Goal: Task Accomplishment & Management: Manage account settings

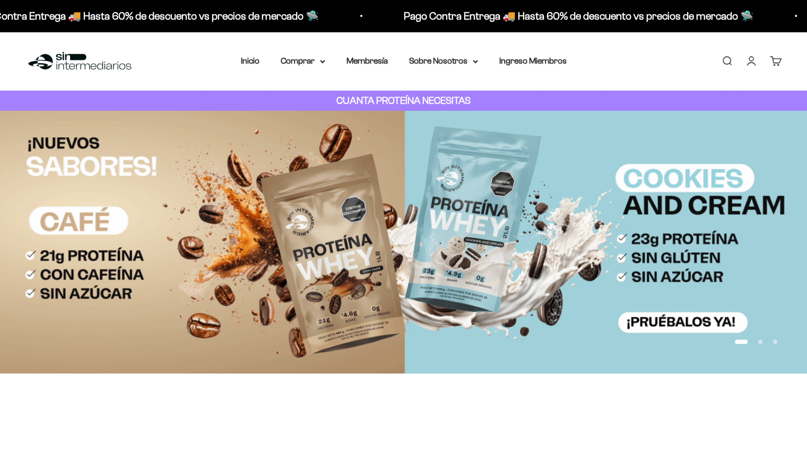
click at [623, 54] on div "Menú Buscar Inicio Comprar Proteínas Ver Todos Whey Iso Vegan Pancakes Pre-Entr…" at bounding box center [403, 61] width 807 height 59
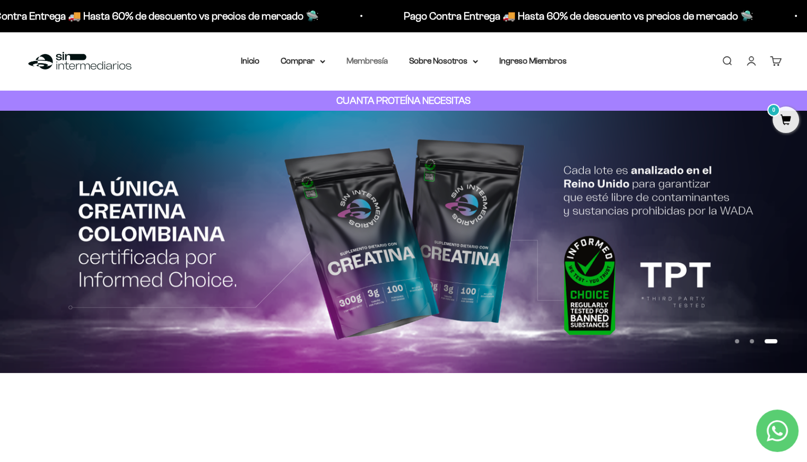
click at [365, 63] on link "Membresía" at bounding box center [366, 60] width 41 height 9
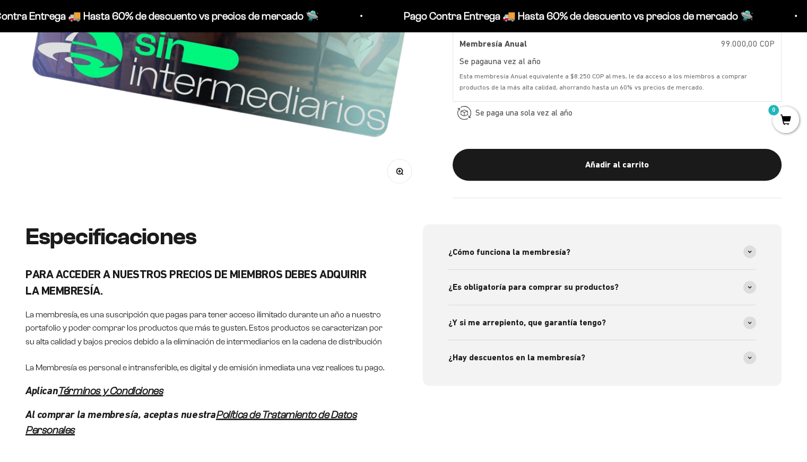
scroll to position [350, 0]
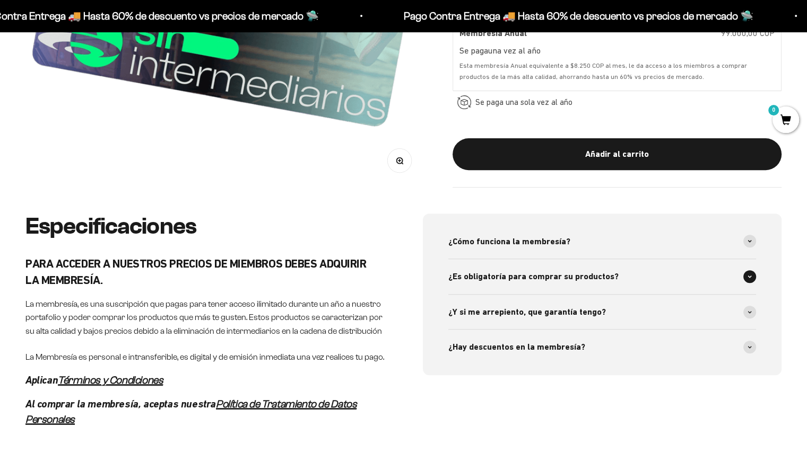
click at [751, 272] on span at bounding box center [749, 276] width 13 height 13
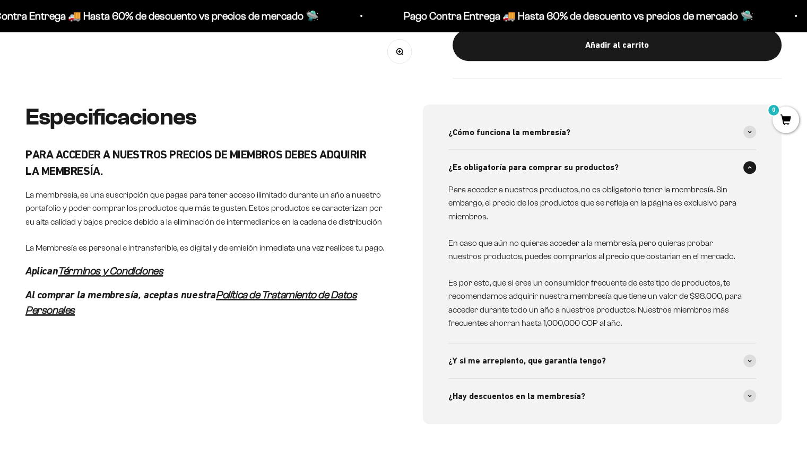
scroll to position [477, 0]
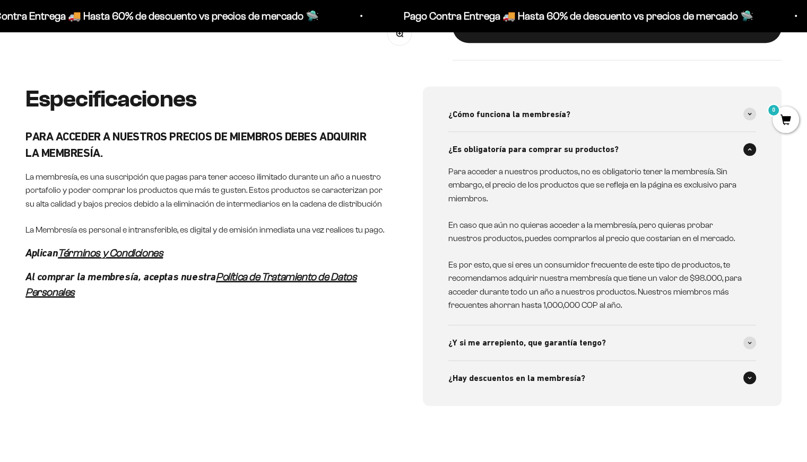
click at [538, 380] on span "¿Hay descuentos en la membresía?" at bounding box center [516, 379] width 137 height 14
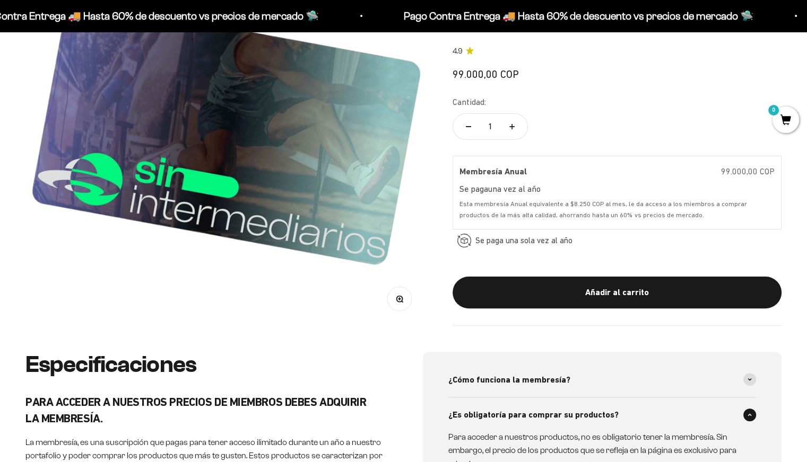
scroll to position [0, 0]
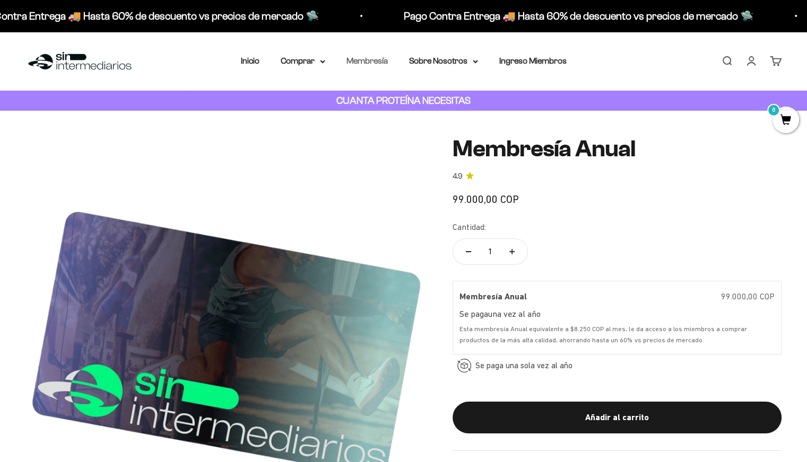
click at [380, 63] on link "Membresía" at bounding box center [366, 60] width 41 height 9
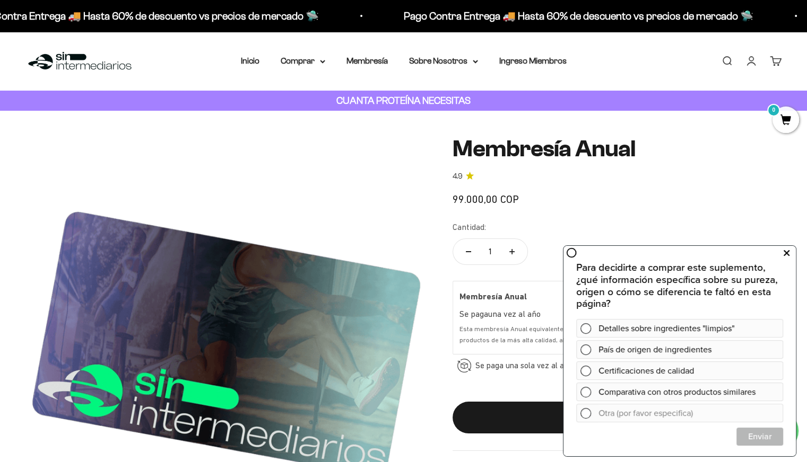
click at [789, 252] on button at bounding box center [785, 253] width 19 height 17
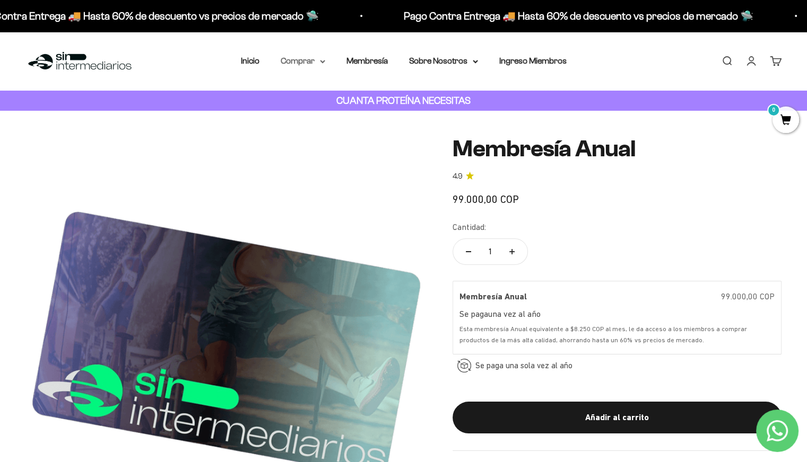
click at [316, 62] on summary "Comprar" at bounding box center [303, 61] width 45 height 14
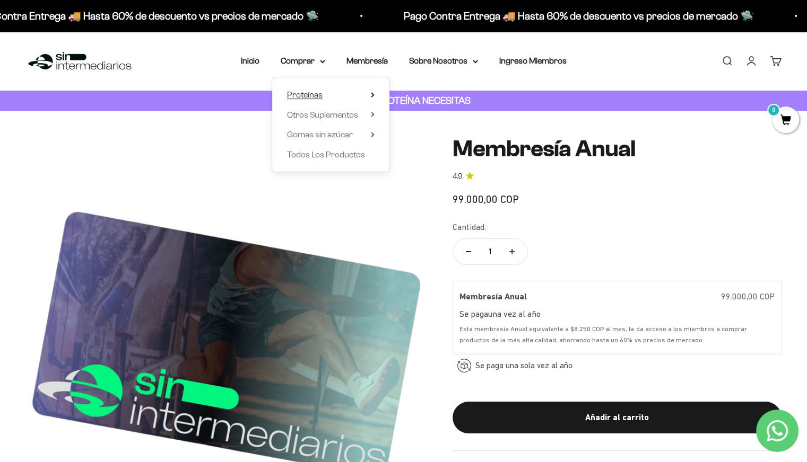
click at [312, 93] on span "Proteínas" at bounding box center [305, 94] width 36 height 9
click at [437, 93] on span "Ver Todos" at bounding box center [422, 94] width 37 height 9
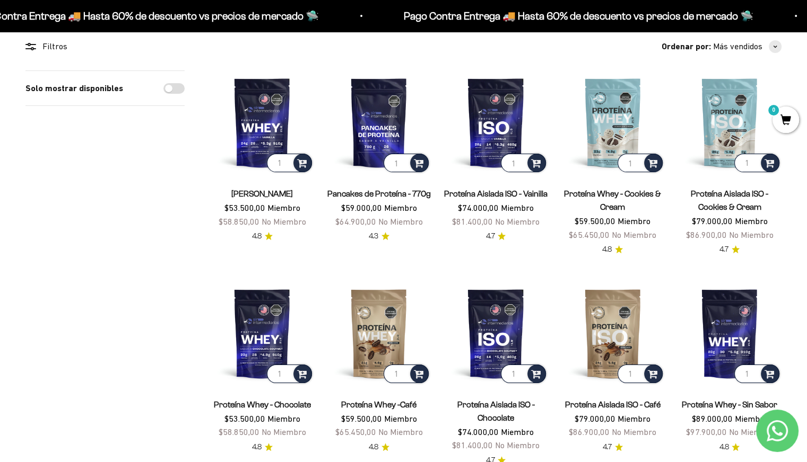
scroll to position [106, 0]
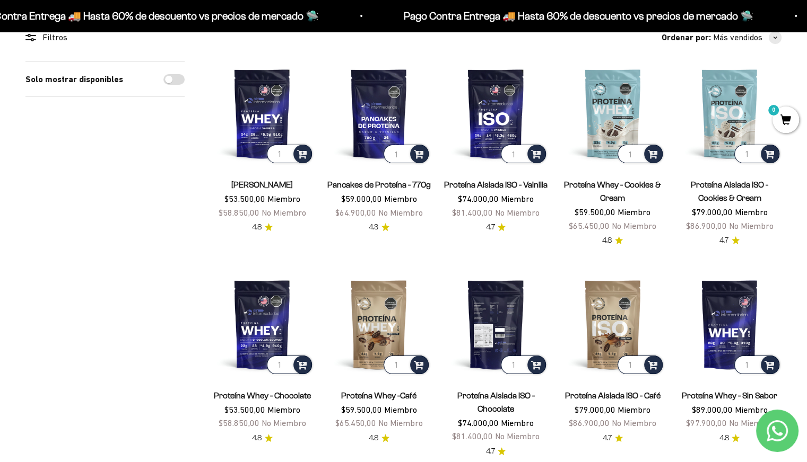
click at [499, 317] on img at bounding box center [495, 325] width 104 height 104
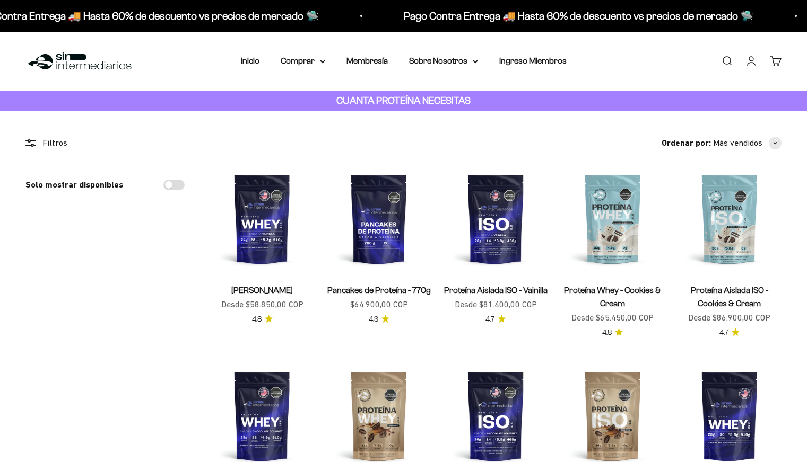
scroll to position [106, 0]
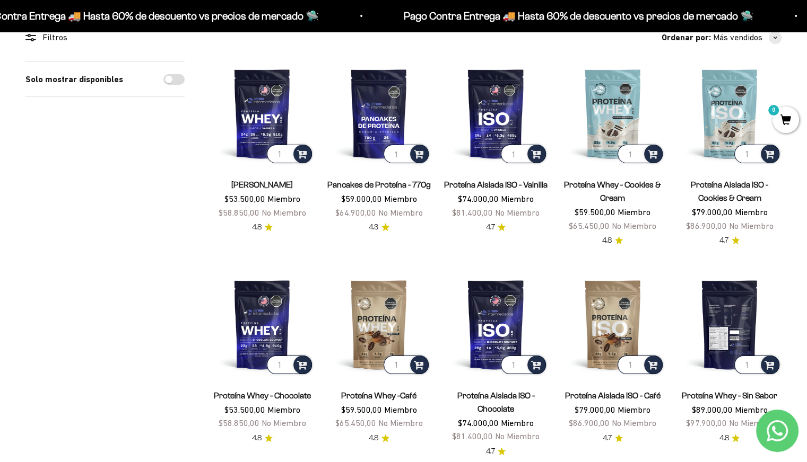
click at [746, 319] on img at bounding box center [729, 325] width 104 height 104
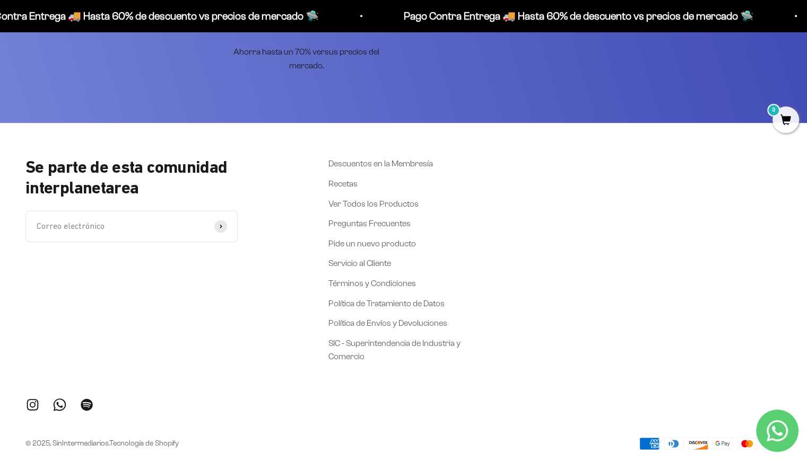
scroll to position [1412, 0]
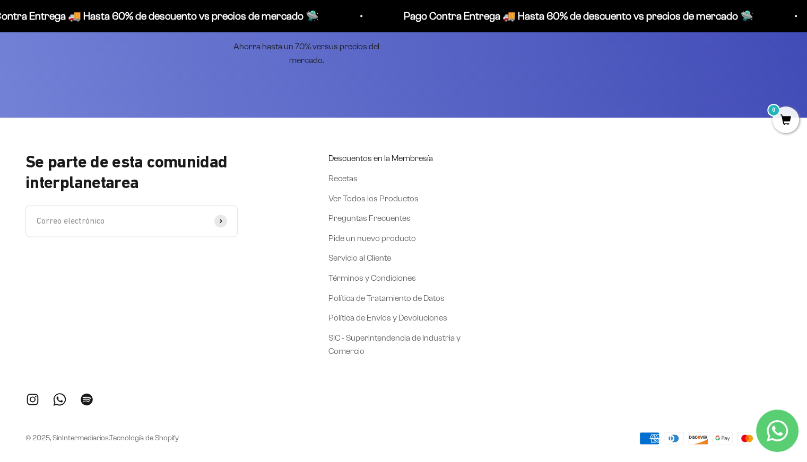
click at [364, 155] on link "Descuentos en la Membresía" at bounding box center [380, 159] width 104 height 14
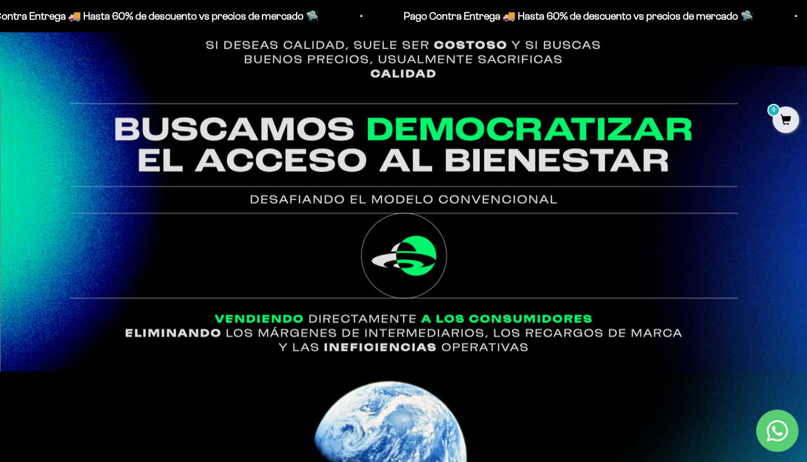
scroll to position [1093, 0]
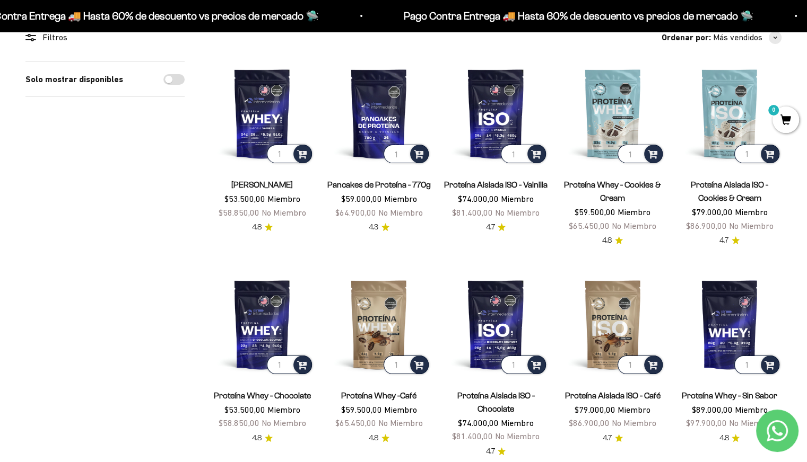
scroll to position [106, 0]
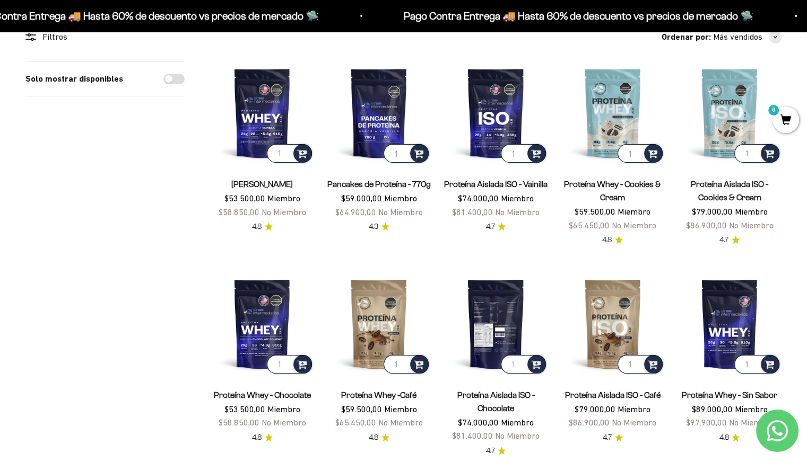
click at [486, 298] on img at bounding box center [495, 324] width 104 height 104
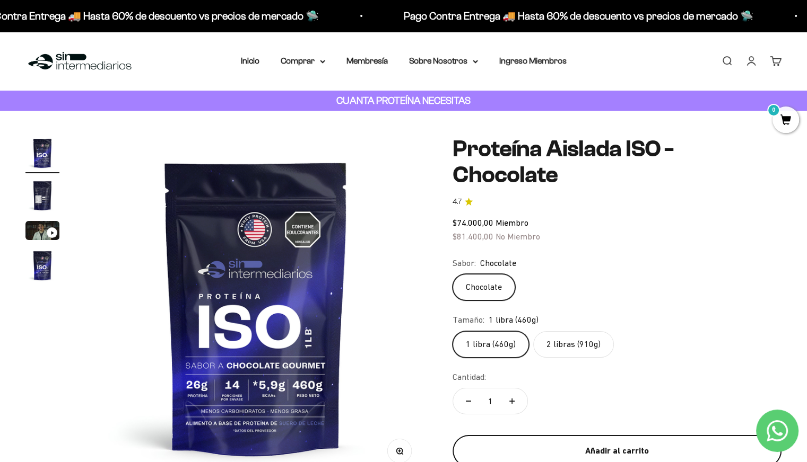
click at [611, 444] on div "Añadir al carrito" at bounding box center [617, 451] width 286 height 14
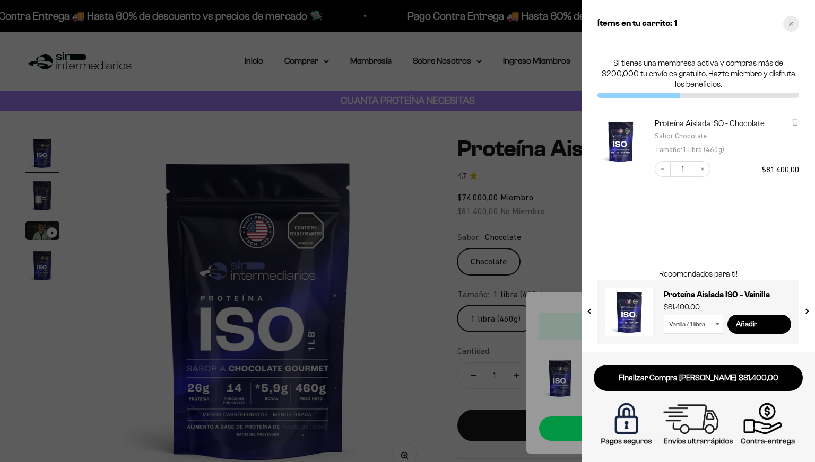
click at [791, 21] on icon "Close cart" at bounding box center [790, 23] width 5 height 5
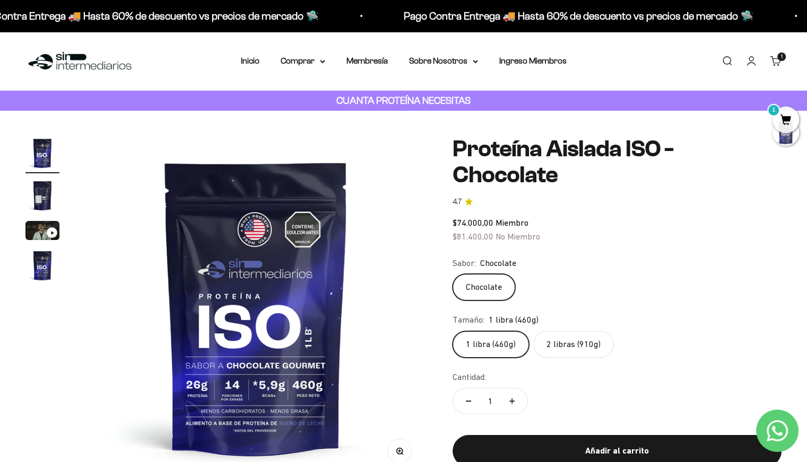
click at [773, 65] on link "Carrito 1" at bounding box center [776, 61] width 12 height 12
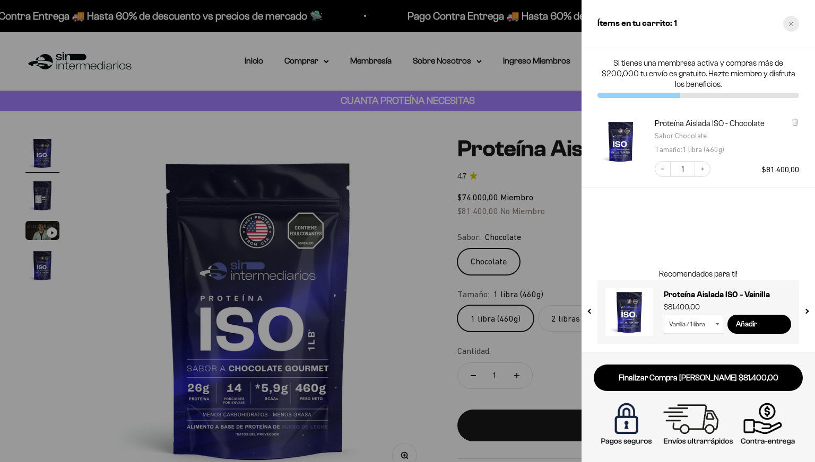
click at [796, 22] on div "Close cart" at bounding box center [791, 24] width 16 height 16
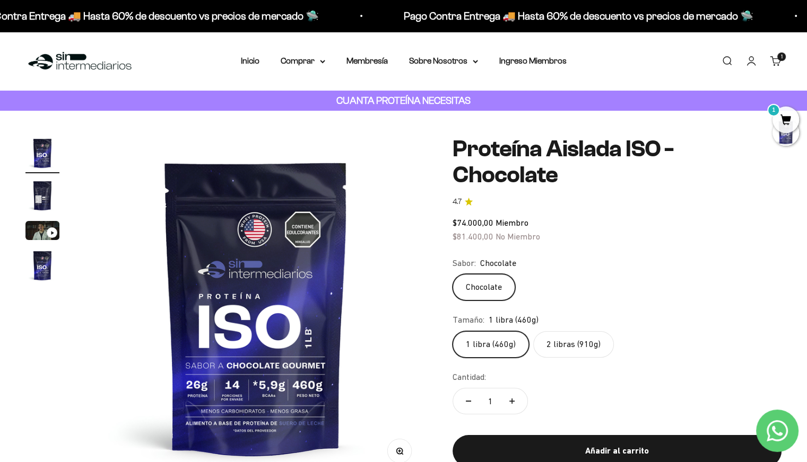
click at [753, 64] on link "Iniciar sesión" at bounding box center [751, 61] width 12 height 12
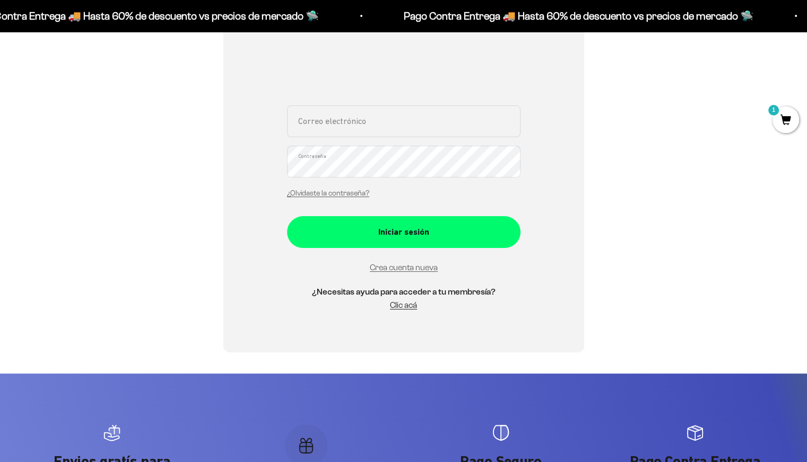
scroll to position [190, 0]
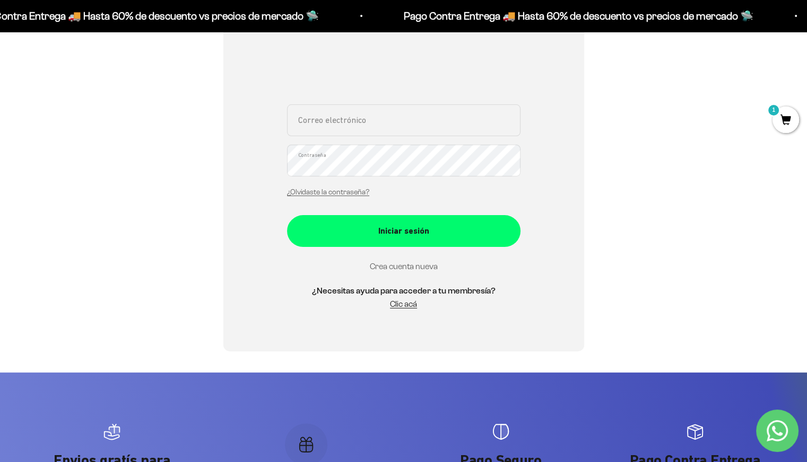
type input "aarinconb@gmail.com"
click at [400, 267] on link "Crea cuenta nueva" at bounding box center [404, 266] width 68 height 9
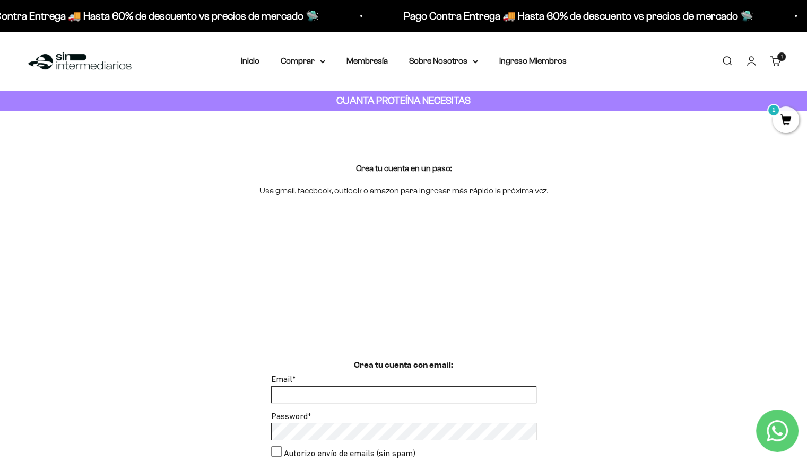
scroll to position [89, 0]
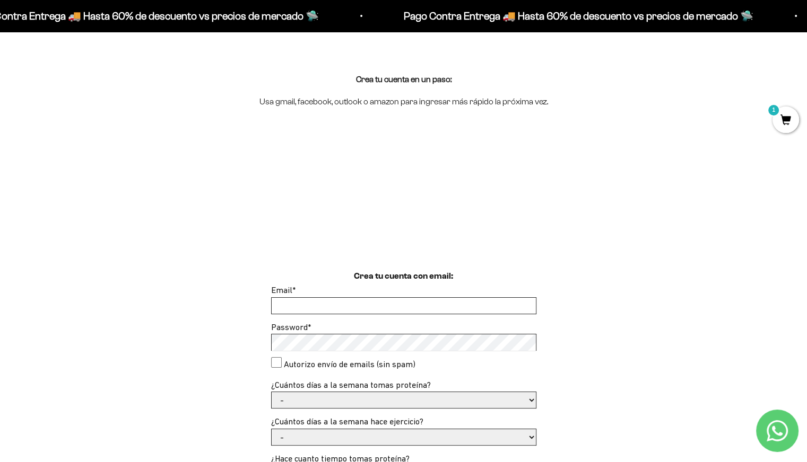
click at [330, 310] on input "Email *" at bounding box center [404, 306] width 264 height 16
type input "[EMAIL_ADDRESS][DOMAIN_NAME]"
click at [193, 392] on div "Crea tu cuenta con email: Email * ingeatle@gmail.com Password * Autorizo envío …" at bounding box center [403, 469] width 756 height 399
click at [298, 401] on select "- 1 o 2 3 a 5 6 o 7" at bounding box center [404, 400] width 264 height 16
select select "3 a 5"
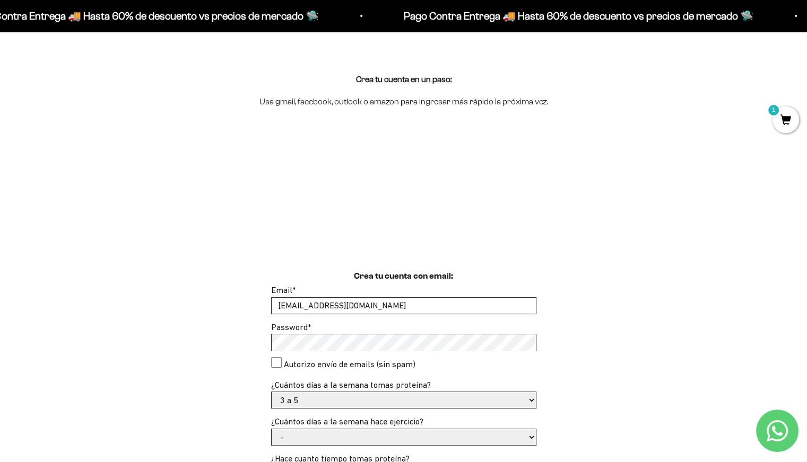
click at [272, 392] on select "- 1 o 2 3 a 5 6 o 7" at bounding box center [404, 400] width 264 height 16
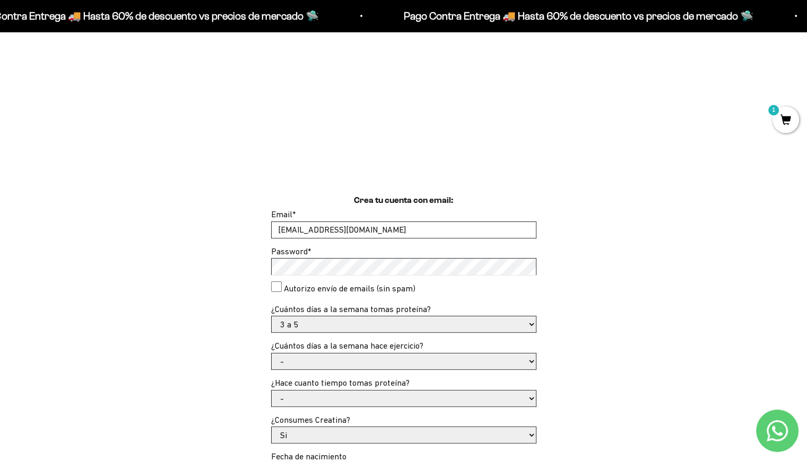
scroll to position [165, 0]
click at [316, 359] on select "- No hago 1 a 2 días 3 a 5 días 6 o 7 días" at bounding box center [404, 361] width 264 height 16
select select "6 o 7 días"
click at [272, 353] on select "- No hago 1 a 2 días 3 a 5 días 6 o 7 días" at bounding box center [404, 361] width 264 height 16
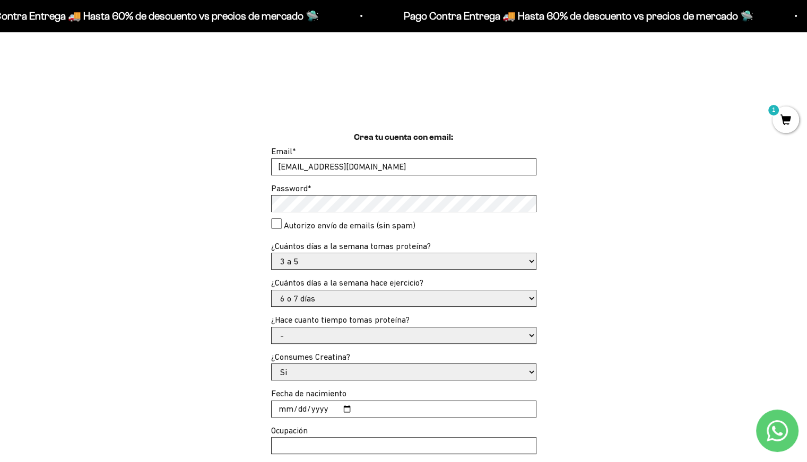
scroll to position [230, 0]
click at [318, 326] on select "- Apenas estoy empezando Menos de 6 meses Más de 6 meses Hace más de un año" at bounding box center [404, 334] width 264 height 16
select select "Hace más de un año"
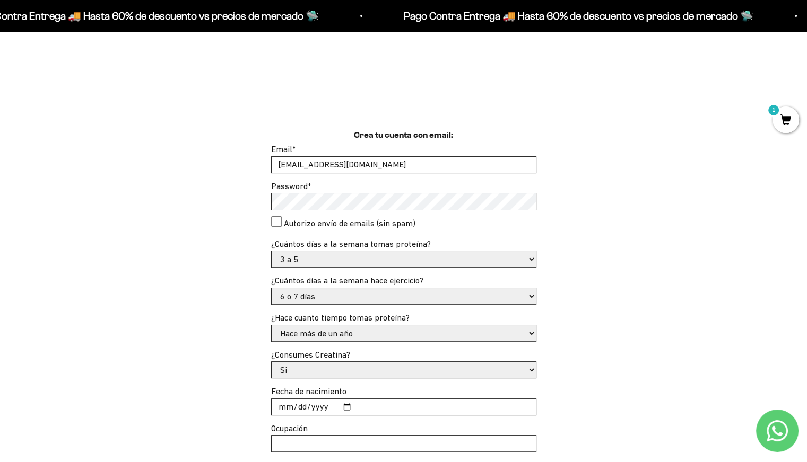
click at [272, 326] on select "- Apenas estoy empezando Menos de 6 meses Más de 6 meses Hace más de un año" at bounding box center [404, 334] width 264 height 16
click at [318, 336] on select "- Apenas estoy empezando Menos de 6 meses Más de 6 meses Hace más de un año" at bounding box center [404, 334] width 264 height 16
click at [272, 326] on select "- Apenas estoy empezando Menos de 6 meses Más de 6 meses Hace más de un año" at bounding box center [404, 334] width 264 height 16
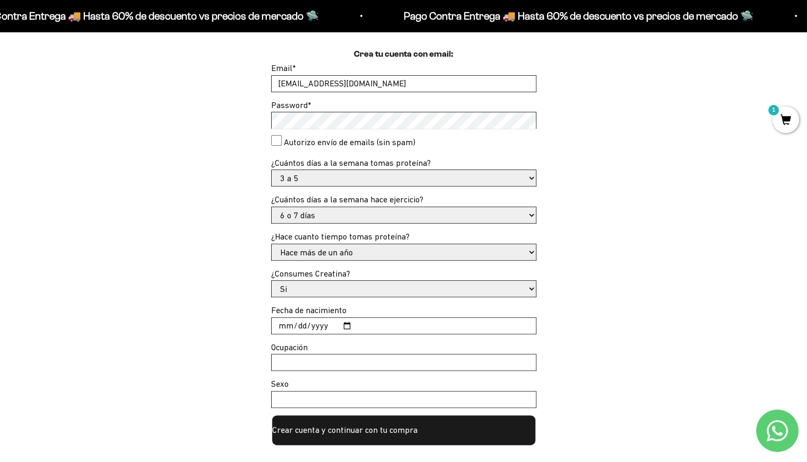
scroll to position [313, 0]
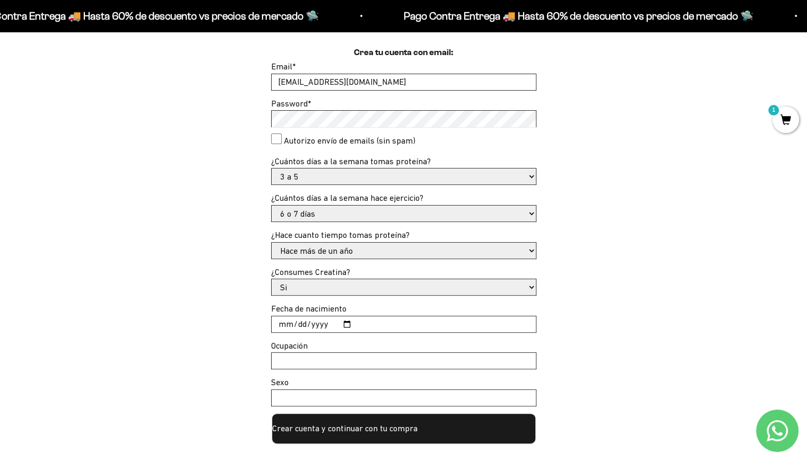
click at [306, 284] on select "Si No" at bounding box center [404, 288] width 264 height 16
click at [272, 280] on select "Si No" at bounding box center [404, 288] width 264 height 16
click at [300, 293] on select "Si No" at bounding box center [404, 288] width 264 height 16
select select "Si"
click at [272, 280] on select "Si No" at bounding box center [404, 288] width 264 height 16
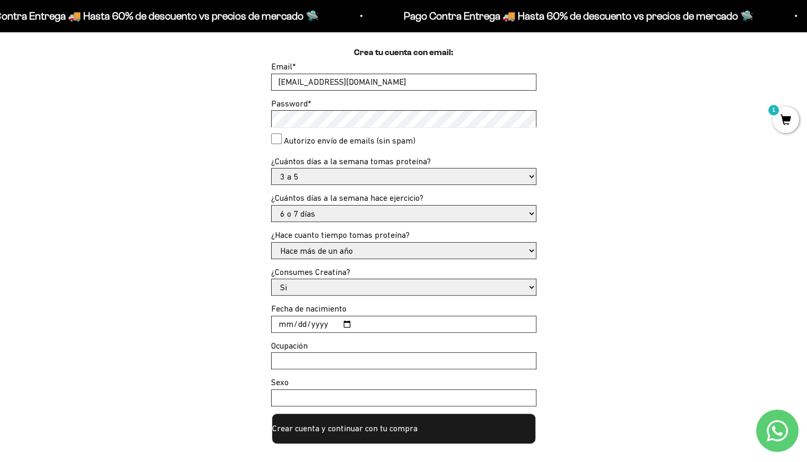
click at [286, 324] on input "Fecha de nacimiento" at bounding box center [404, 325] width 264 height 16
click at [352, 327] on input "Fecha de nacimiento" at bounding box center [404, 325] width 264 height 16
click at [342, 323] on input "Fecha de nacimiento" at bounding box center [404, 325] width 264 height 16
type input "1986-08-10"
click at [304, 362] on input "Ocupación" at bounding box center [404, 361] width 264 height 16
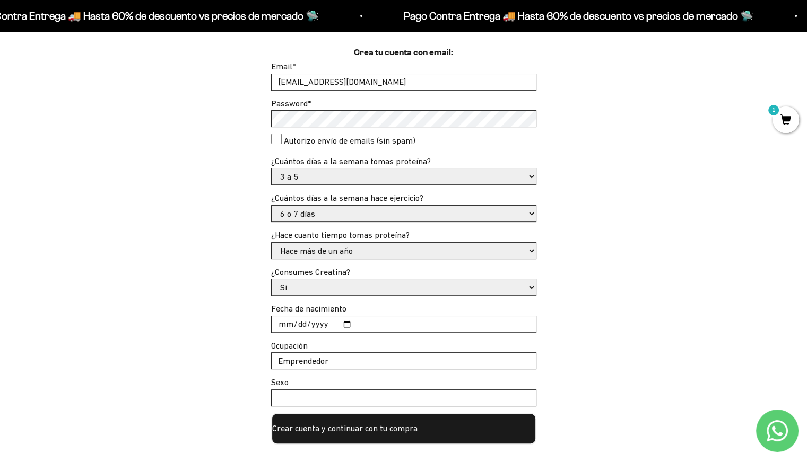
scroll to position [397, 0]
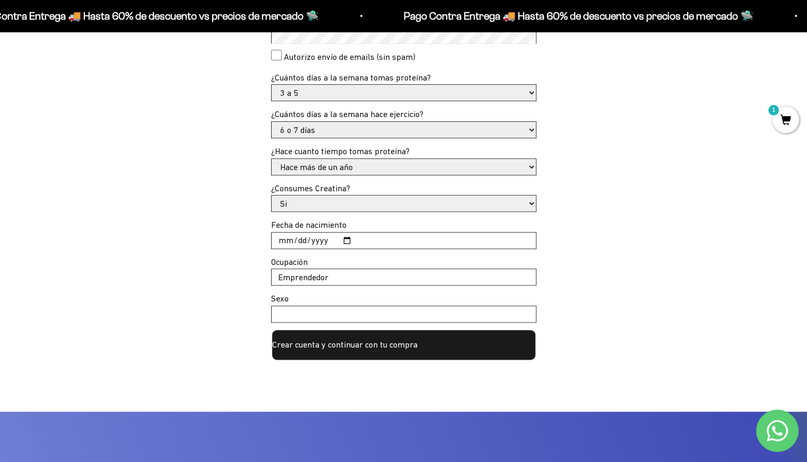
type input "Emprendedor"
click at [290, 314] on input "Sexo" at bounding box center [404, 315] width 264 height 16
type input "M"
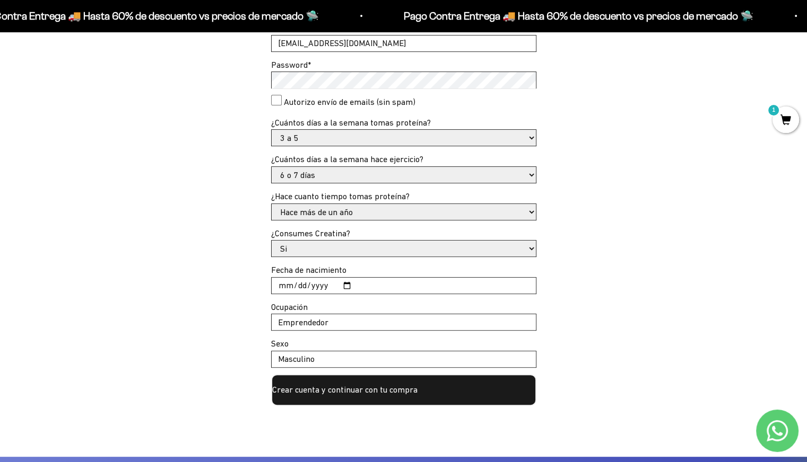
scroll to position [352, 0]
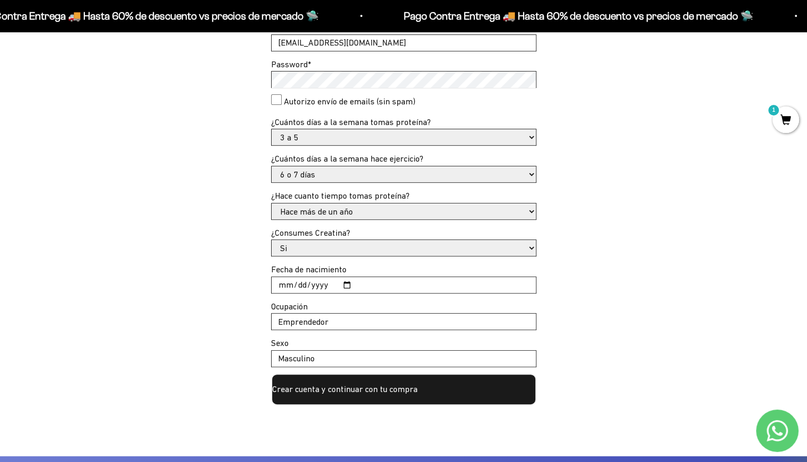
type input "Masculino"
click at [343, 395] on button "Crear cuenta y continuar con tu compra" at bounding box center [403, 390] width 265 height 32
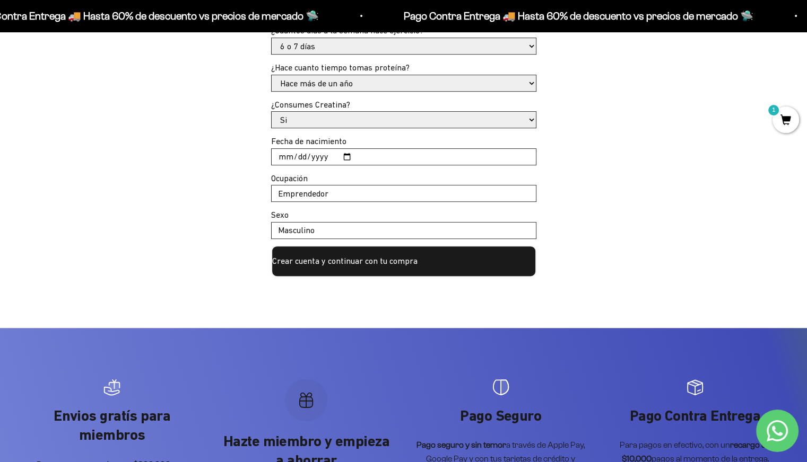
scroll to position [765, 0]
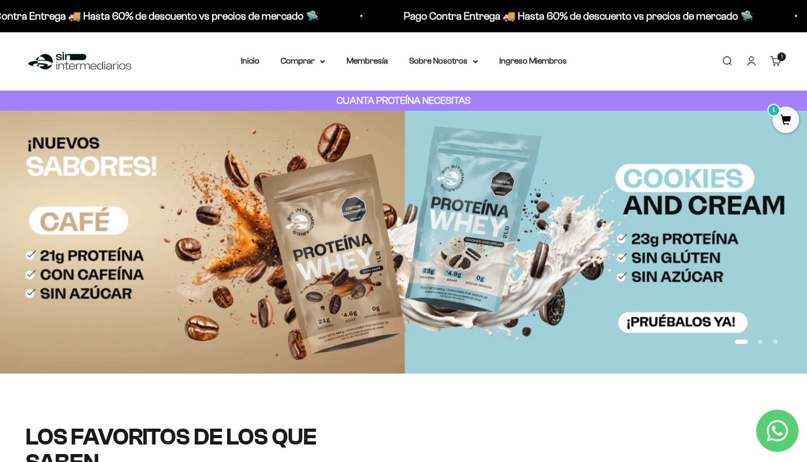
click at [750, 60] on link "Cuenta" at bounding box center [751, 61] width 12 height 12
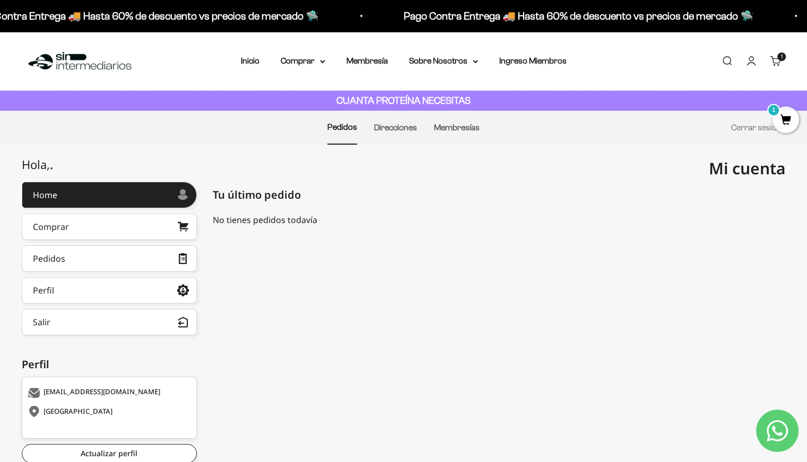
click at [753, 64] on link "Cuenta" at bounding box center [751, 61] width 12 height 12
click at [741, 128] on link "Cerrar sesión" at bounding box center [756, 127] width 50 height 9
click at [749, 124] on link "Cerrar sesión" at bounding box center [756, 127] width 50 height 9
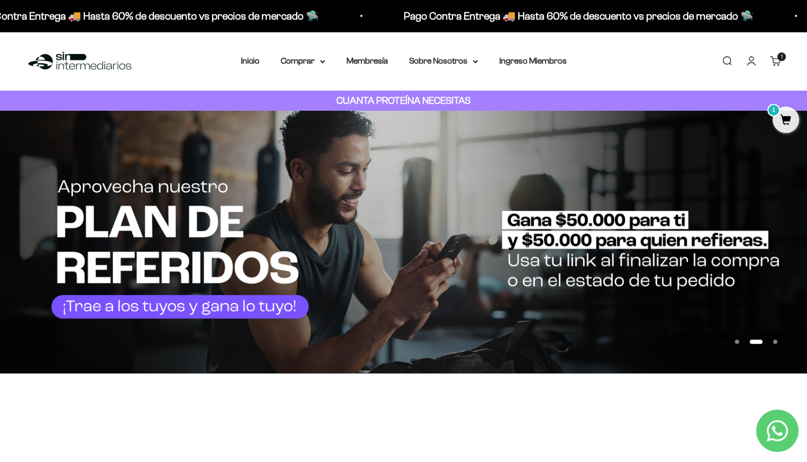
click at [240, 315] on img at bounding box center [403, 242] width 807 height 263
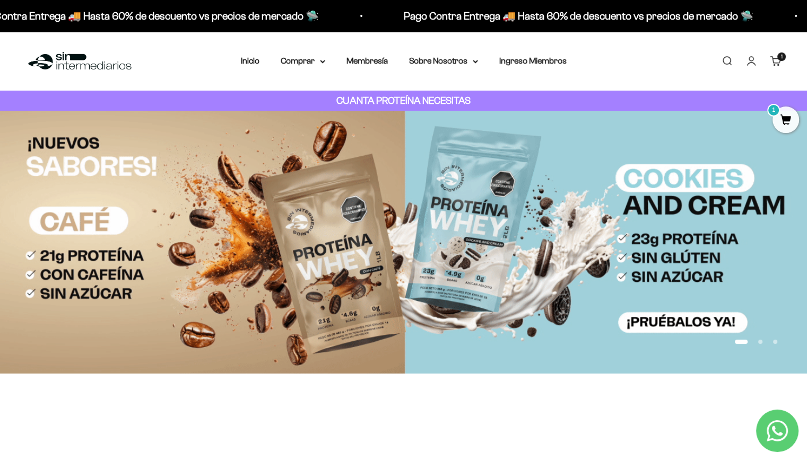
click at [761, 342] on button "Ir al artículo 2" at bounding box center [760, 342] width 4 height 4
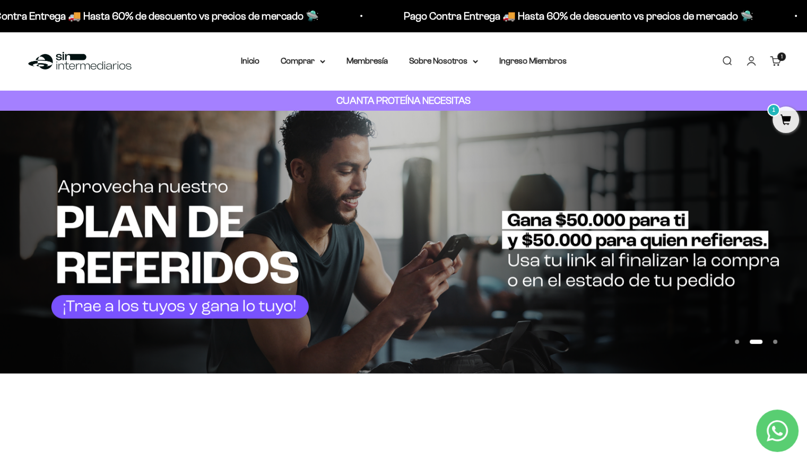
click at [639, 259] on img at bounding box center [403, 242] width 807 height 263
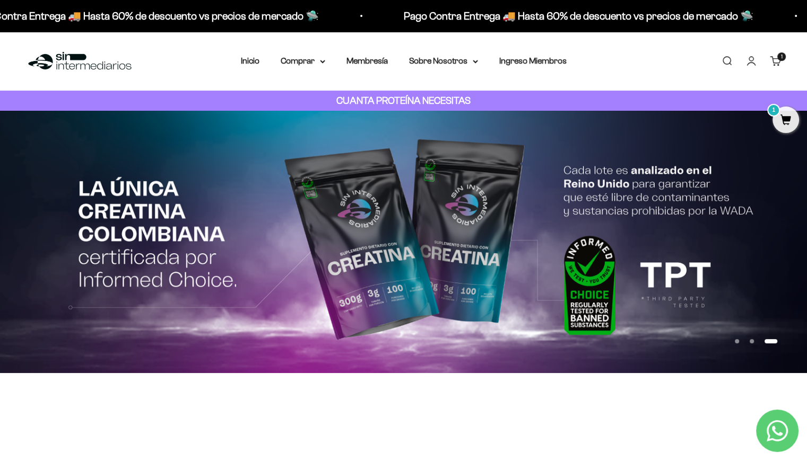
click at [749, 59] on link "Iniciar sesión" at bounding box center [751, 61] width 12 height 12
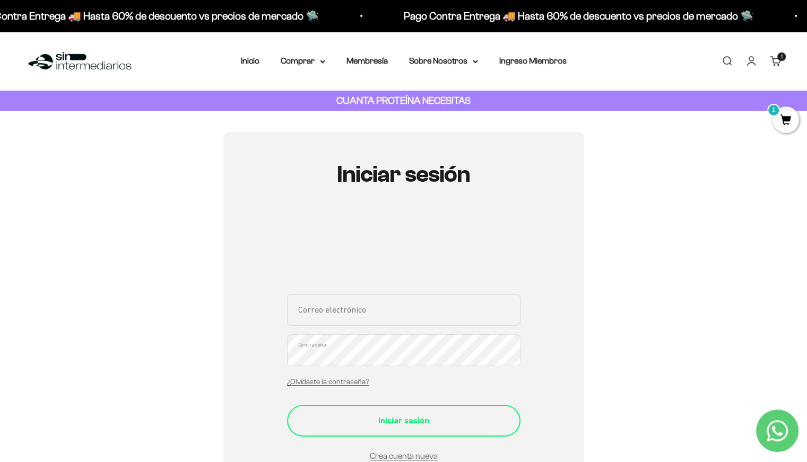
type input "[EMAIL_ADDRESS][DOMAIN_NAME]"
click at [384, 417] on div "Iniciar sesión" at bounding box center [403, 421] width 191 height 14
type input "[EMAIL_ADDRESS][DOMAIN_NAME]"
click at [372, 408] on button "Iniciar sesión" at bounding box center [403, 421] width 233 height 32
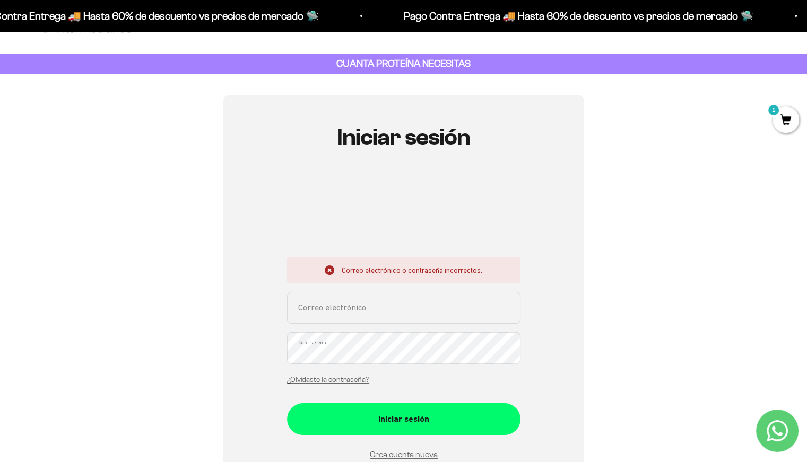
scroll to position [40, 0]
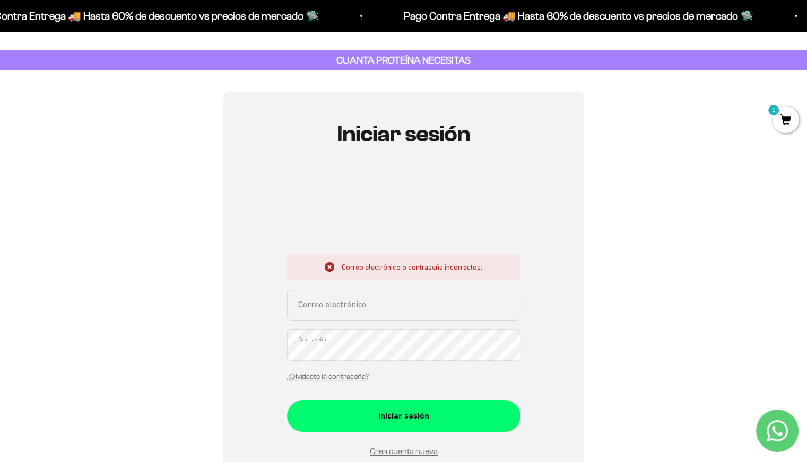
type input "aarinconb@gmail.com"
click at [280, 340] on div "Iniciar sesión Correo electrónico o contraseña incorrectos. aarinconb@gmail.com…" at bounding box center [403, 314] width 361 height 444
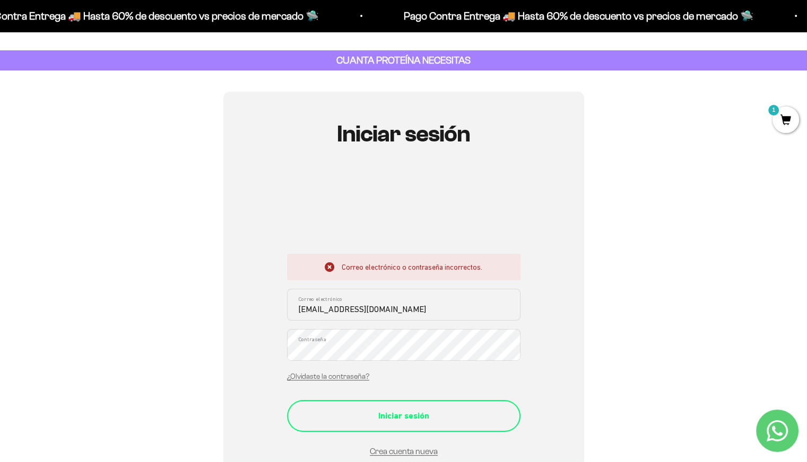
click at [310, 415] on div "Iniciar sesión" at bounding box center [403, 416] width 191 height 14
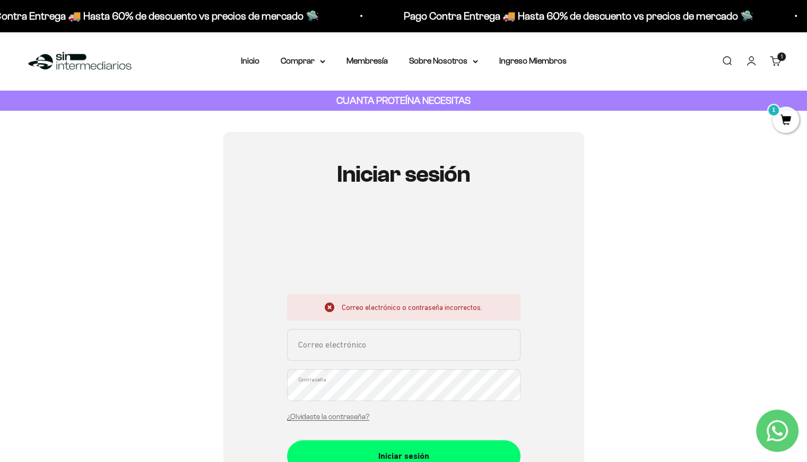
type input "[EMAIL_ADDRESS][DOMAIN_NAME]"
click at [285, 386] on div "Iniciar sesión Correo electrónico o contraseña incorrectos. aarinconb@gmail.com…" at bounding box center [403, 354] width 361 height 444
click at [259, 406] on div "Iniciar sesión Correo electrónico o contraseña incorrectos. aarinconb@gmail.com…" at bounding box center [403, 354] width 361 height 444
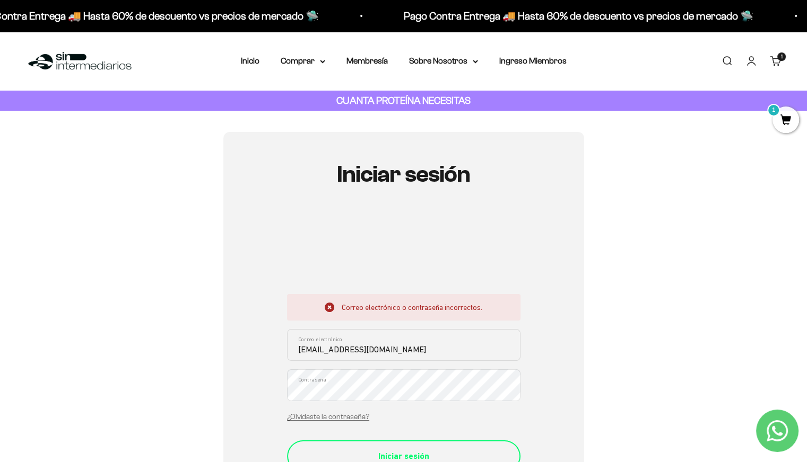
click at [342, 450] on div "Iniciar sesión" at bounding box center [403, 457] width 191 height 14
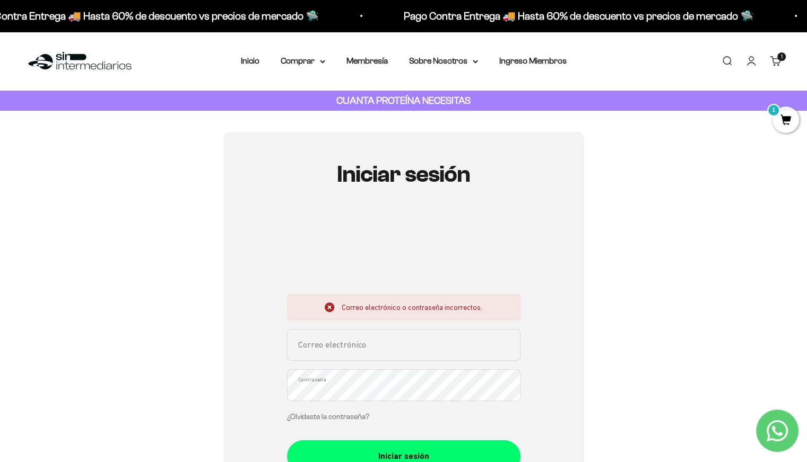
type input "[EMAIL_ADDRESS][DOMAIN_NAME]"
click at [322, 414] on link "¿Olvidaste la contraseña?" at bounding box center [328, 417] width 82 height 8
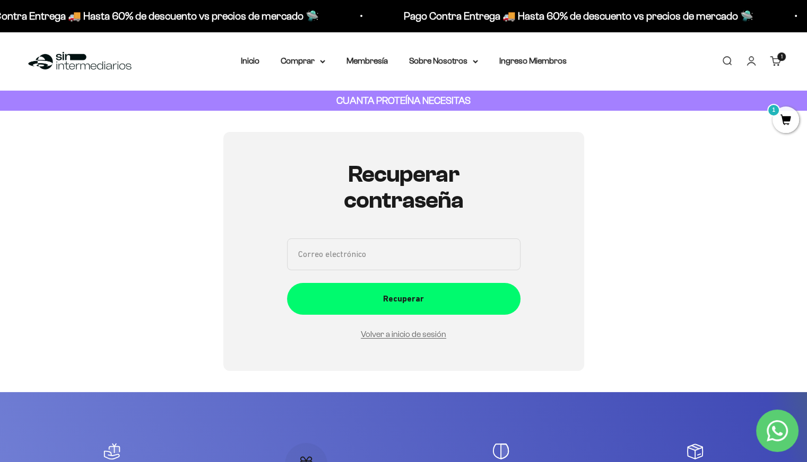
click at [376, 252] on input "Correo electrónico" at bounding box center [403, 255] width 233 height 32
type input "aarinconb@gmail.com"
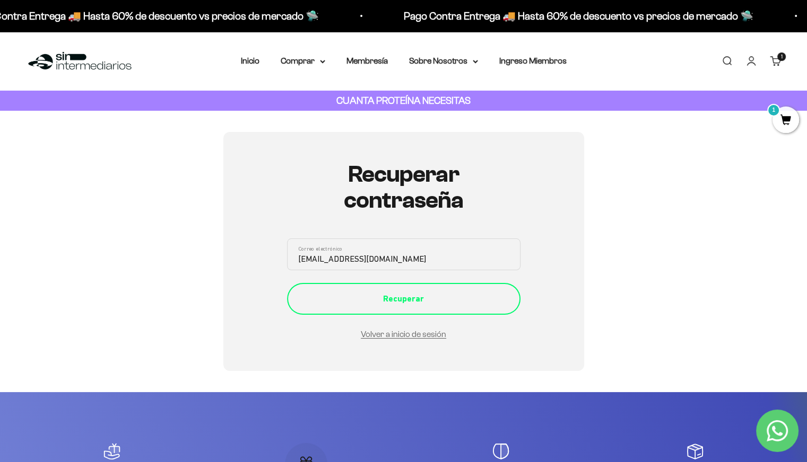
click at [405, 294] on div "Recuperar" at bounding box center [403, 299] width 191 height 14
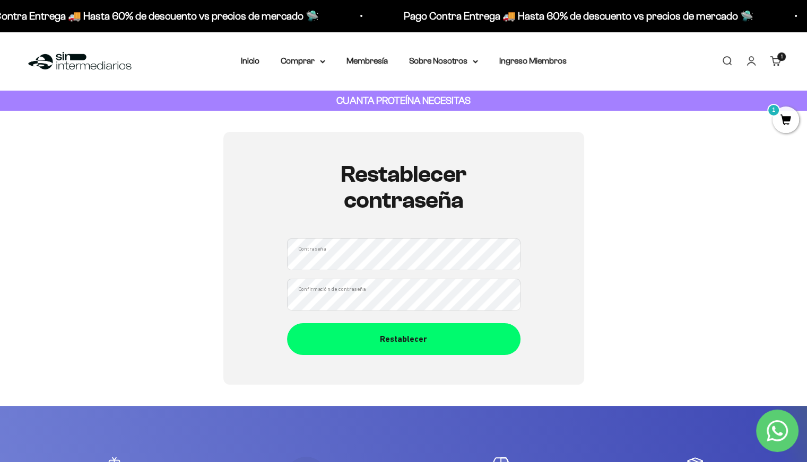
click at [271, 242] on div "Restablecer contraseña Contraseña Confirmación de contraseña Restablecer" at bounding box center [403, 258] width 361 height 253
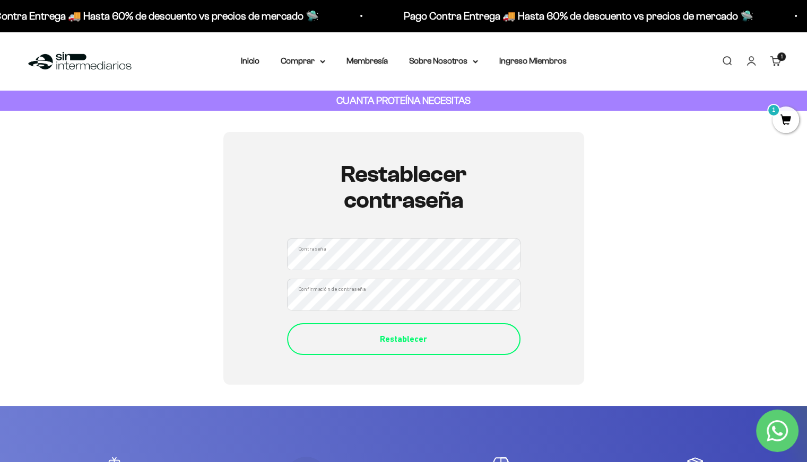
click at [378, 352] on button "Restablecer" at bounding box center [403, 340] width 233 height 32
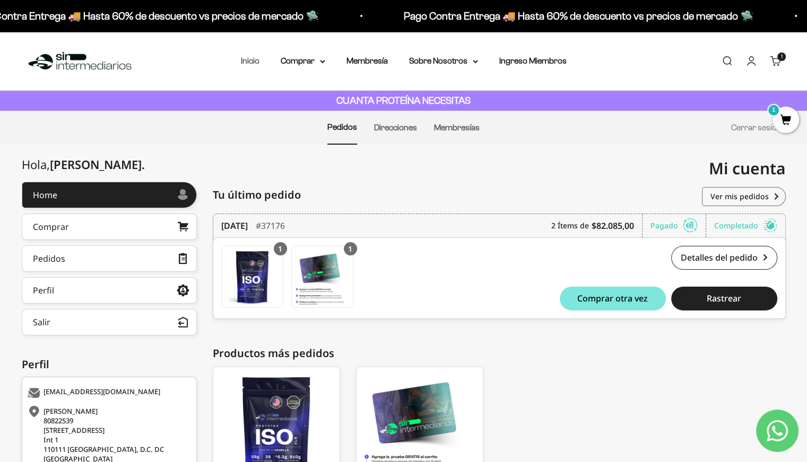
click at [251, 62] on link "Inicio" at bounding box center [250, 60] width 19 height 9
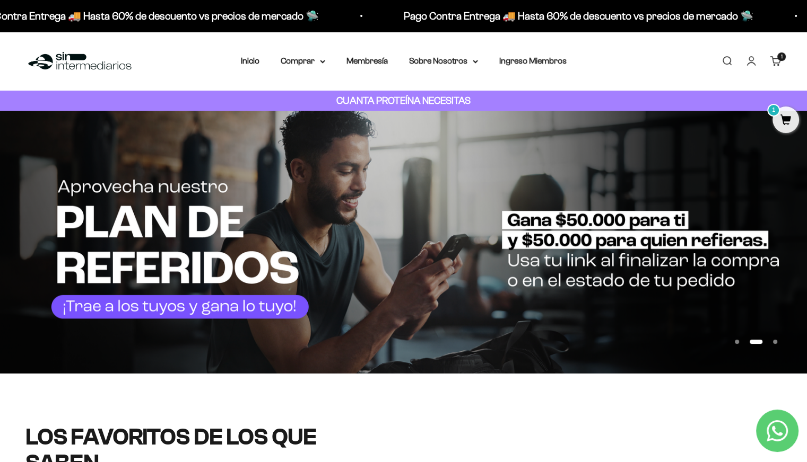
click at [222, 313] on img at bounding box center [403, 242] width 807 height 263
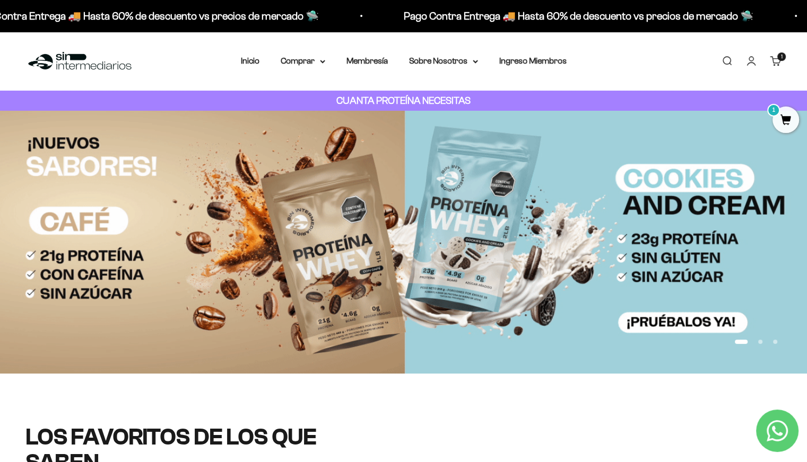
click at [701, 292] on img at bounding box center [403, 242] width 807 height 263
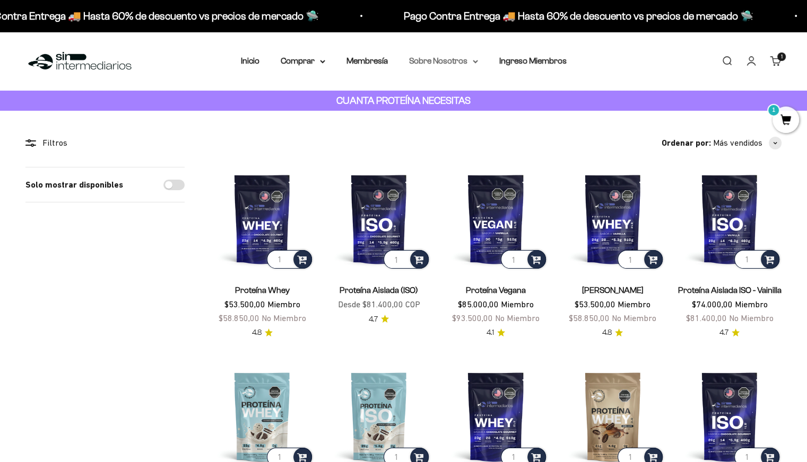
click at [461, 58] on summary "Sobre Nosotros" at bounding box center [443, 61] width 69 height 14
click at [308, 56] on summary "Comprar" at bounding box center [303, 61] width 45 height 14
click at [246, 62] on link "Inicio" at bounding box center [250, 60] width 19 height 9
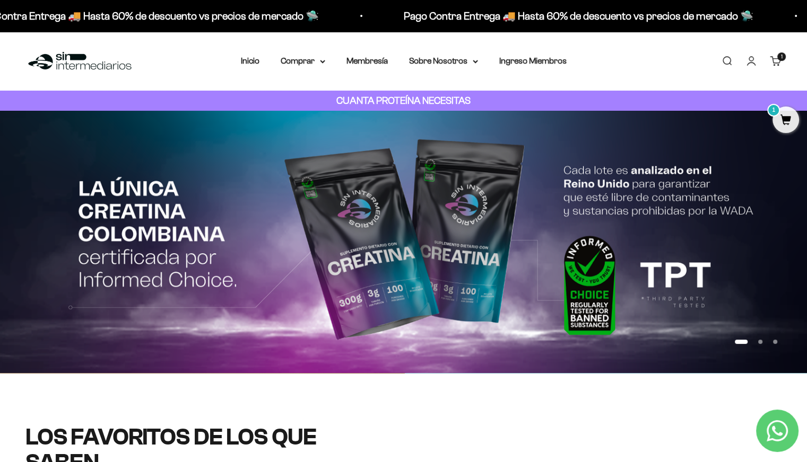
click at [754, 63] on link "Cuenta" at bounding box center [751, 61] width 12 height 12
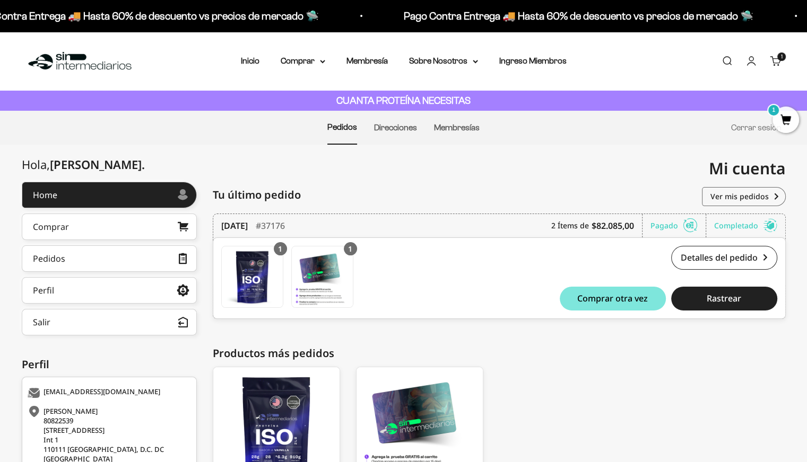
click at [755, 60] on link "Cuenta" at bounding box center [751, 61] width 12 height 12
drag, startPoint x: 0, startPoint y: 0, endPoint x: 750, endPoint y: 64, distance: 752.7
click at [750, 64] on link "Cuenta" at bounding box center [751, 61] width 12 height 12
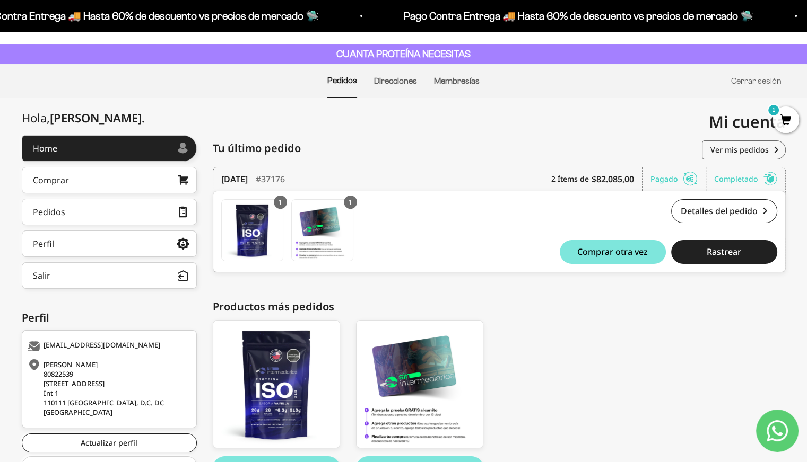
scroll to position [48, 0]
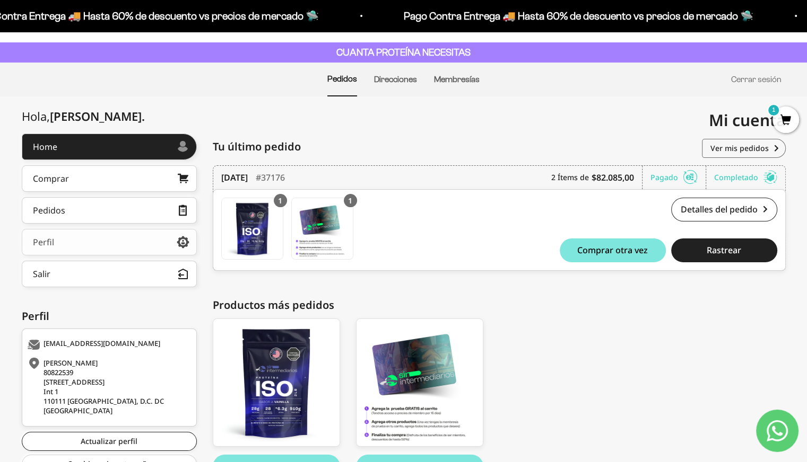
click at [58, 245] on link "Perfil" at bounding box center [109, 242] width 175 height 27
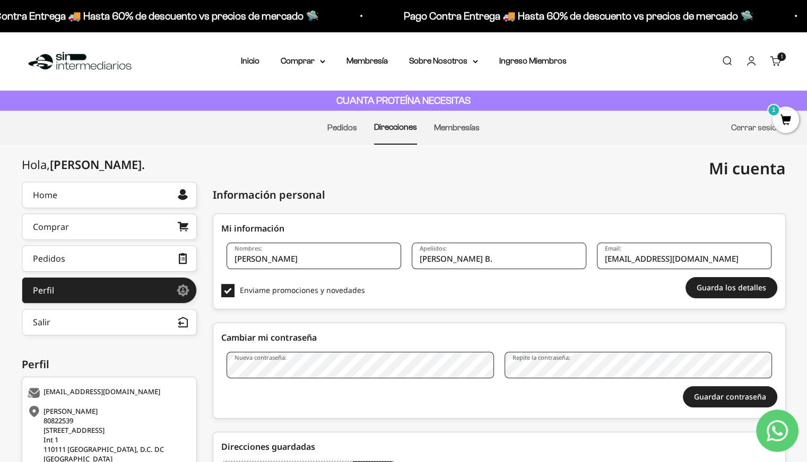
click at [738, 124] on link "Cerrar sesión" at bounding box center [756, 127] width 50 height 9
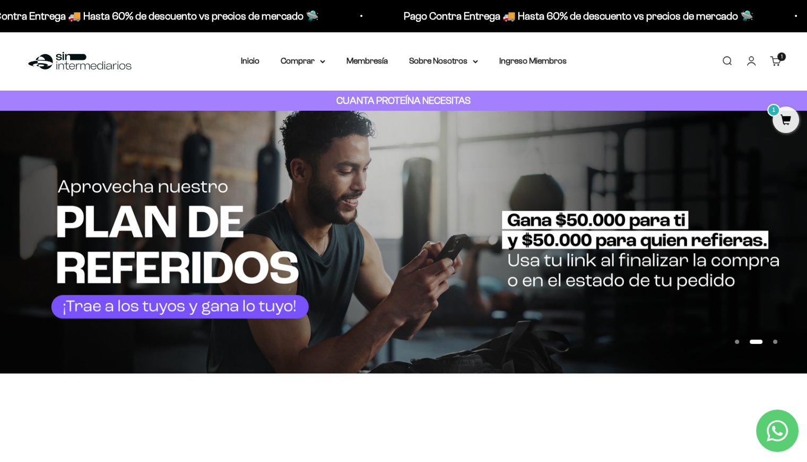
click at [749, 60] on link "Iniciar sesión" at bounding box center [751, 61] width 12 height 12
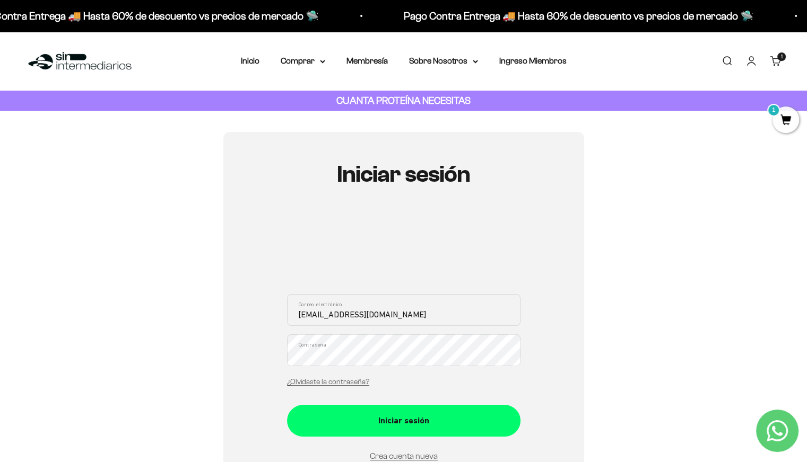
click at [380, 315] on input "[EMAIL_ADDRESS][DOMAIN_NAME]" at bounding box center [403, 310] width 233 height 32
drag, startPoint x: 333, startPoint y: 313, endPoint x: 274, endPoint y: 316, distance: 58.9
click at [274, 316] on div "Iniciar sesión aarinconb@gmail.com Correo electrónico Contraseña ¿Olvidaste la …" at bounding box center [403, 336] width 361 height 409
type input "ingeatle@gmail.com"
click at [277, 352] on div "Iniciar sesión ingeatle@gmail.com Correo electrónico Contraseña ¿Olvidaste la c…" at bounding box center [403, 336] width 361 height 409
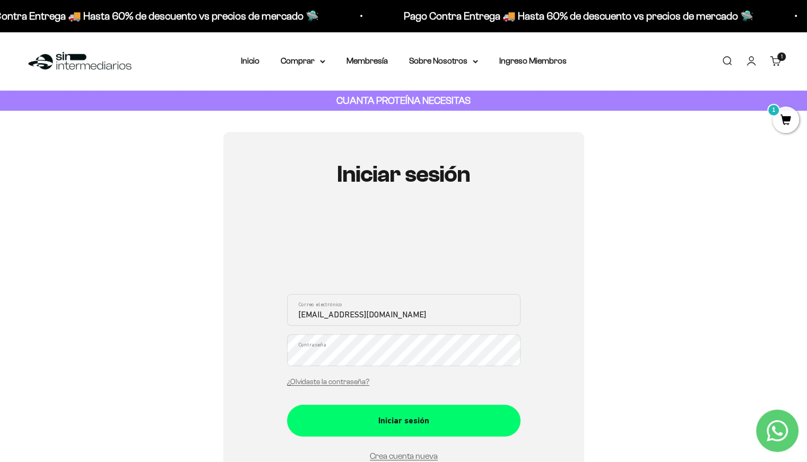
click at [250, 381] on div "Iniciar sesión ingeatle@gmail.com Correo electrónico Contraseña ¿Olvidaste la c…" at bounding box center [403, 336] width 361 height 409
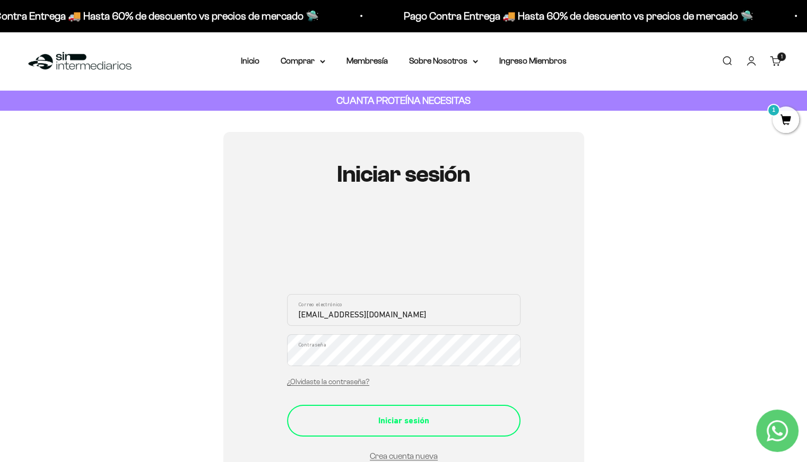
click at [341, 425] on div "Iniciar sesión" at bounding box center [403, 421] width 191 height 14
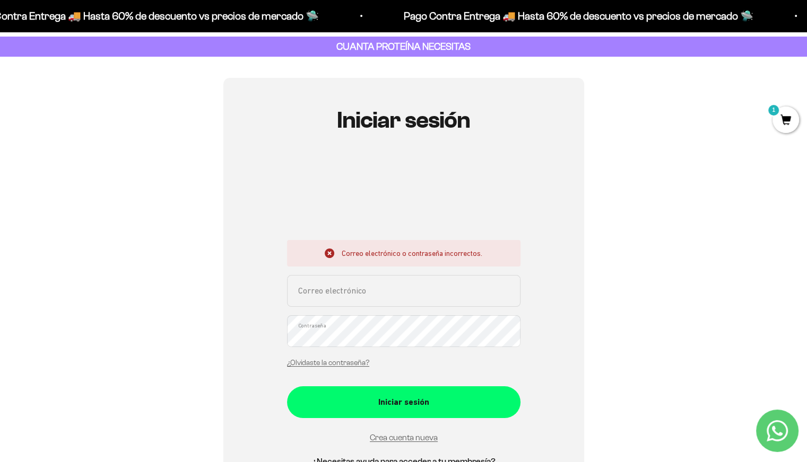
scroll to position [55, 0]
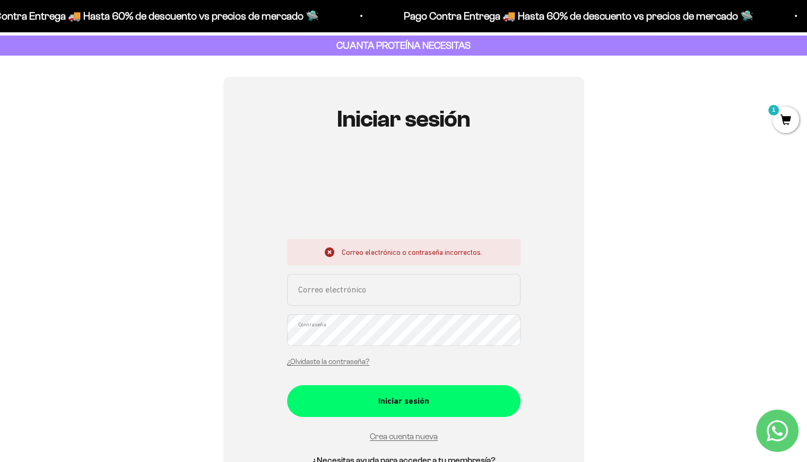
type input "[EMAIL_ADDRESS][DOMAIN_NAME]"
click at [277, 329] on div "Iniciar sesión Correo electrónico o contraseña incorrectos. [EMAIL_ADDRESS][DOM…" at bounding box center [403, 299] width 361 height 444
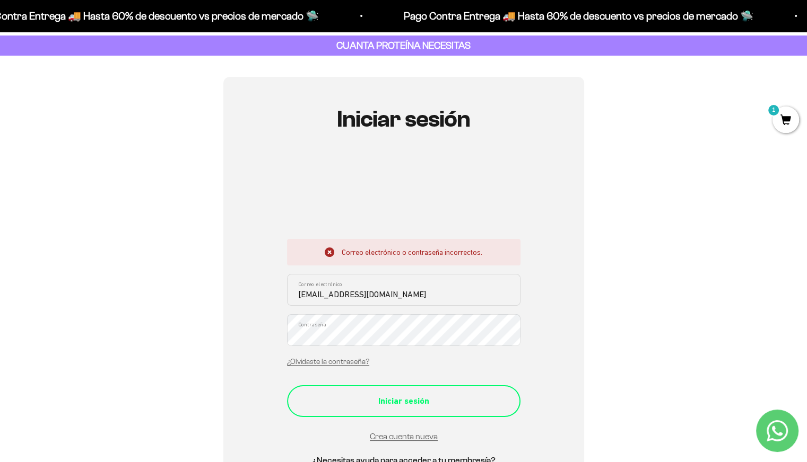
click at [316, 400] on div "Iniciar sesión" at bounding box center [403, 402] width 191 height 14
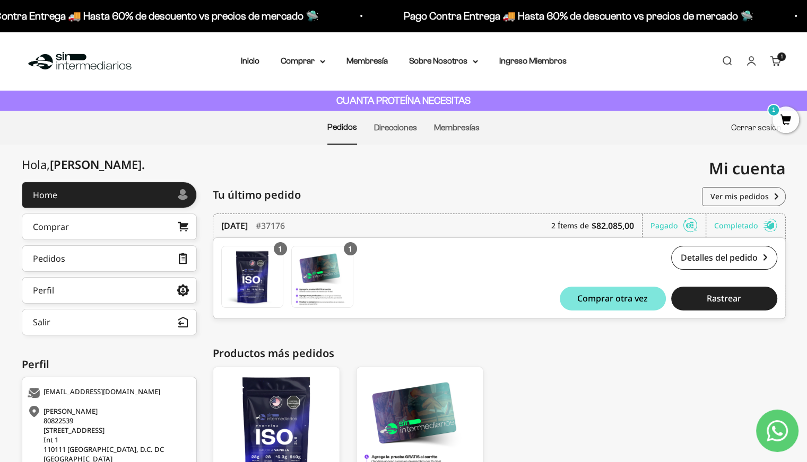
click at [749, 130] on link "Cerrar sesión" at bounding box center [756, 127] width 50 height 9
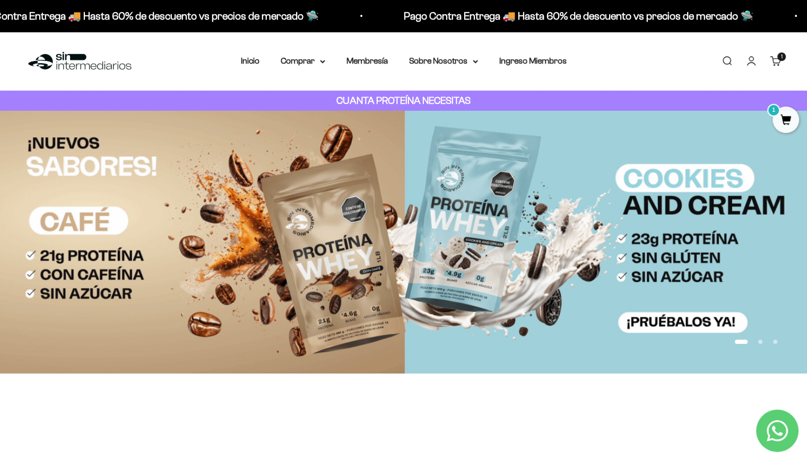
click at [754, 63] on link "Iniciar sesión" at bounding box center [751, 61] width 12 height 12
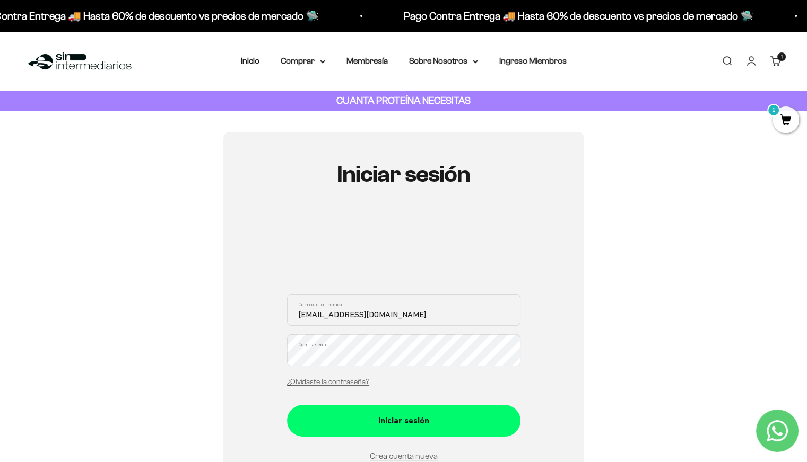
drag, startPoint x: 327, startPoint y: 317, endPoint x: 276, endPoint y: 319, distance: 51.5
click at [276, 319] on div "Iniciar sesión aarinconb@gmail.com Correo electrónico Contraseña ¿Olvidaste la …" at bounding box center [403, 336] width 361 height 409
type input "[EMAIL_ADDRESS][DOMAIN_NAME]"
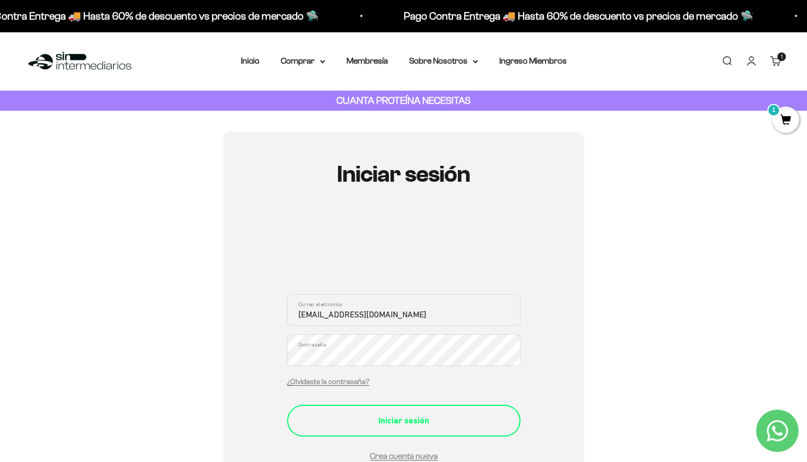
click at [309, 423] on div "Iniciar sesión" at bounding box center [403, 421] width 191 height 14
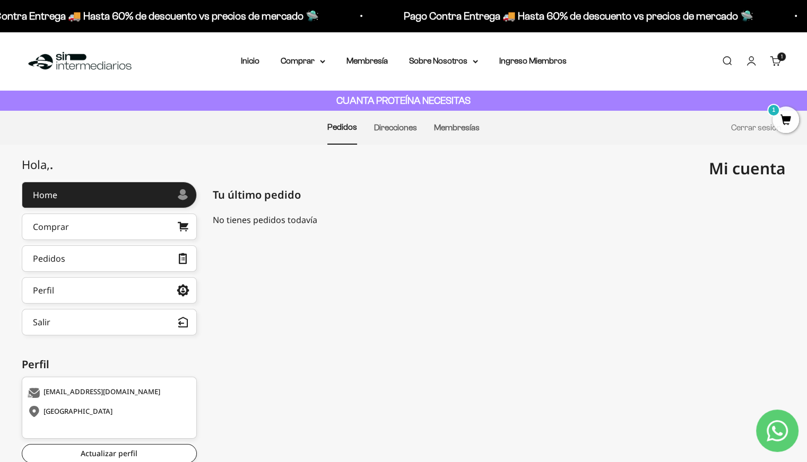
click at [786, 118] on span "1" at bounding box center [785, 120] width 27 height 27
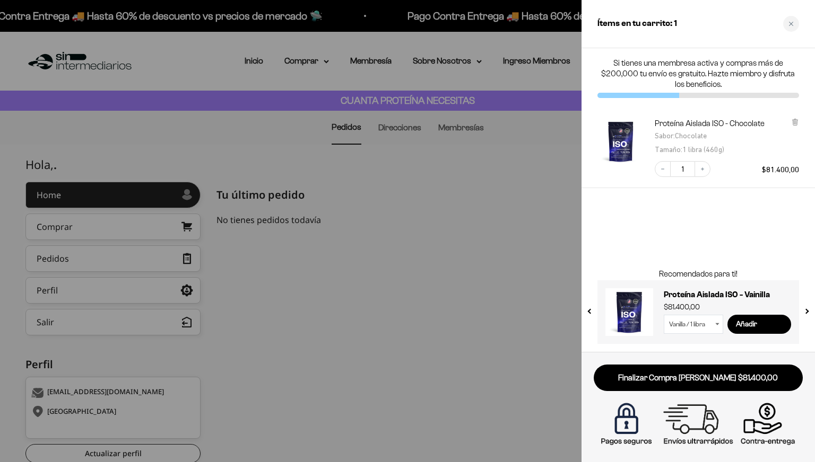
click at [520, 232] on div at bounding box center [407, 231] width 815 height 462
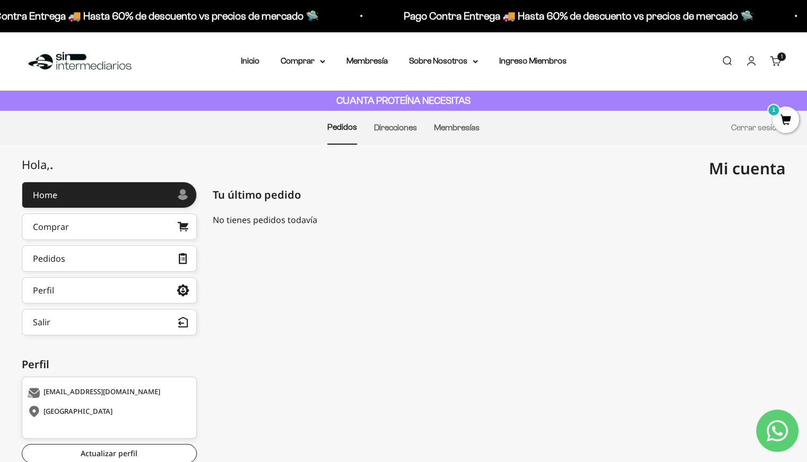
click at [791, 117] on span "1" at bounding box center [785, 120] width 27 height 27
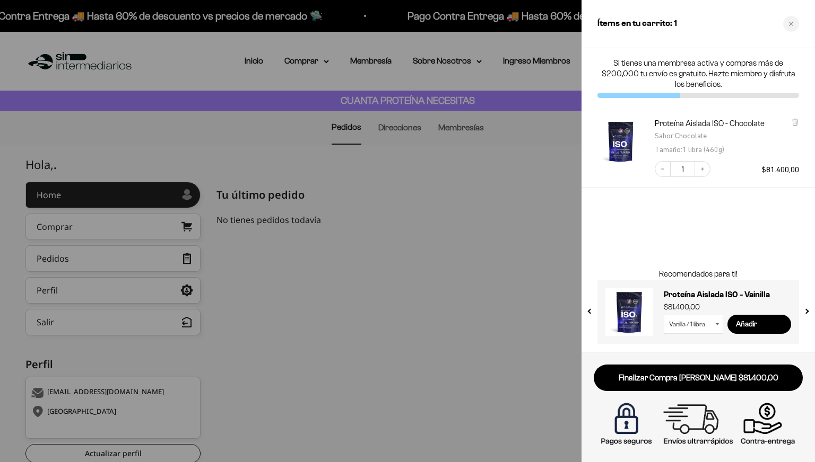
click at [518, 211] on div at bounding box center [407, 231] width 815 height 462
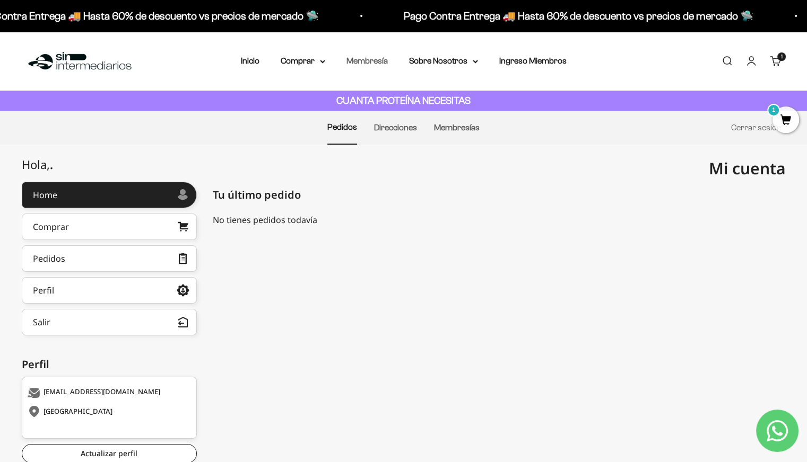
click at [361, 65] on link "Membresía" at bounding box center [366, 60] width 41 height 9
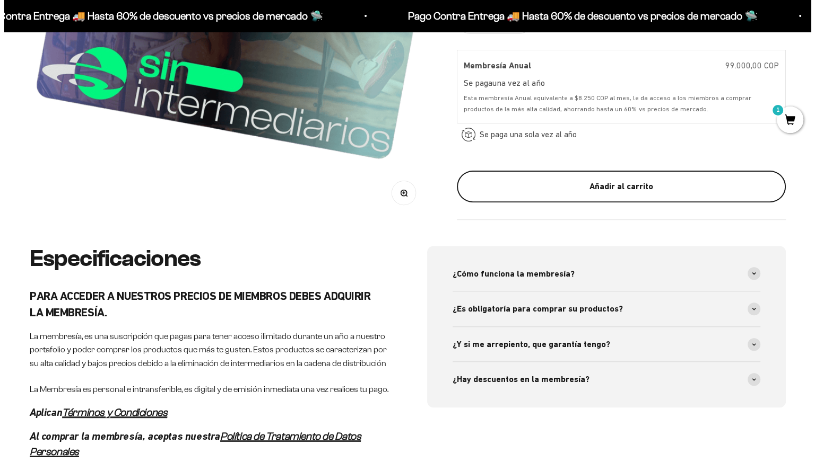
scroll to position [318, 0]
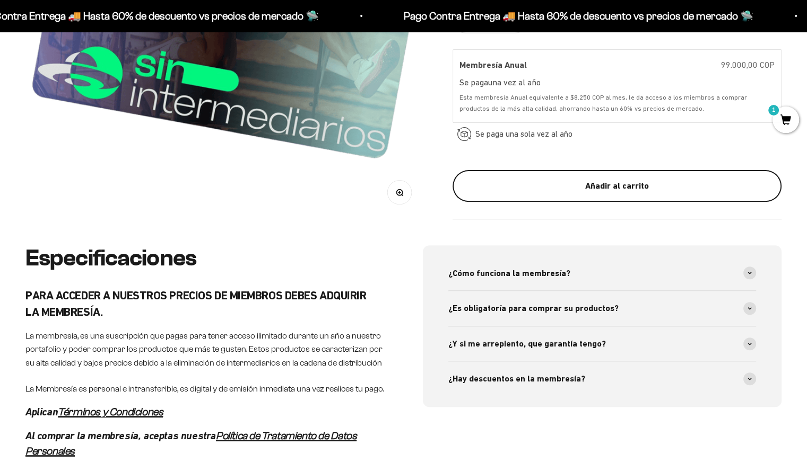
click at [552, 190] on div "Añadir al carrito" at bounding box center [617, 187] width 286 height 14
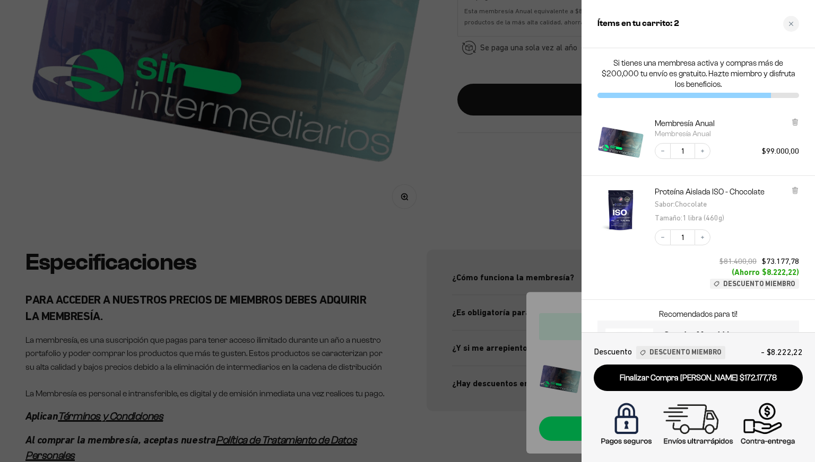
click at [500, 194] on div at bounding box center [407, 231] width 815 height 462
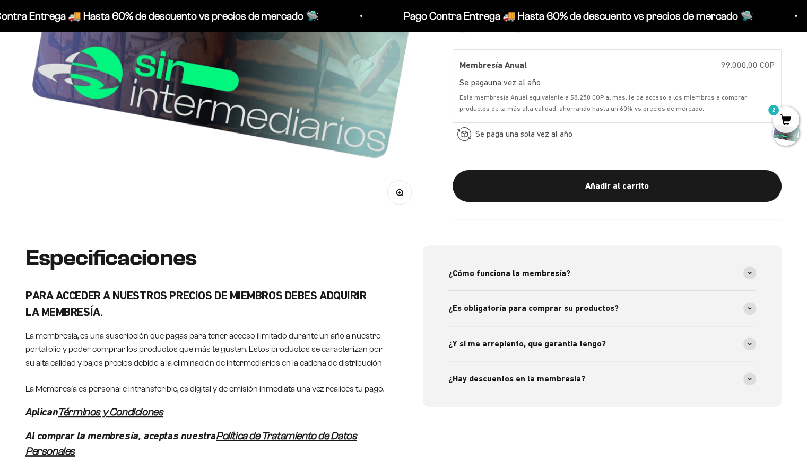
click at [787, 117] on span "2" at bounding box center [785, 120] width 27 height 27
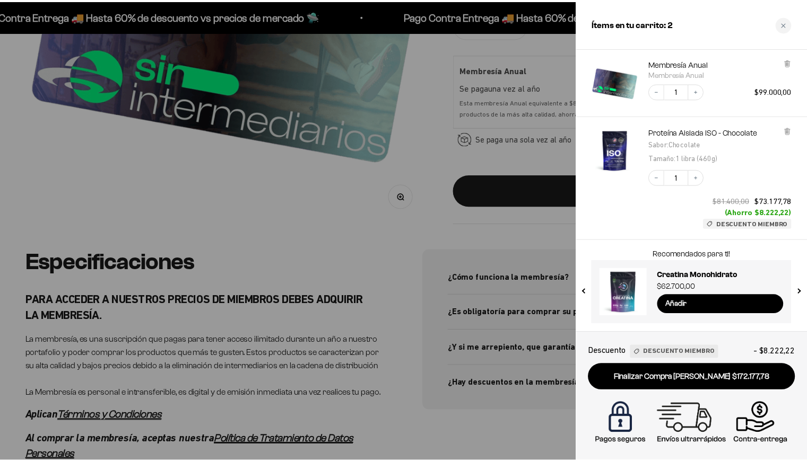
scroll to position [0, 0]
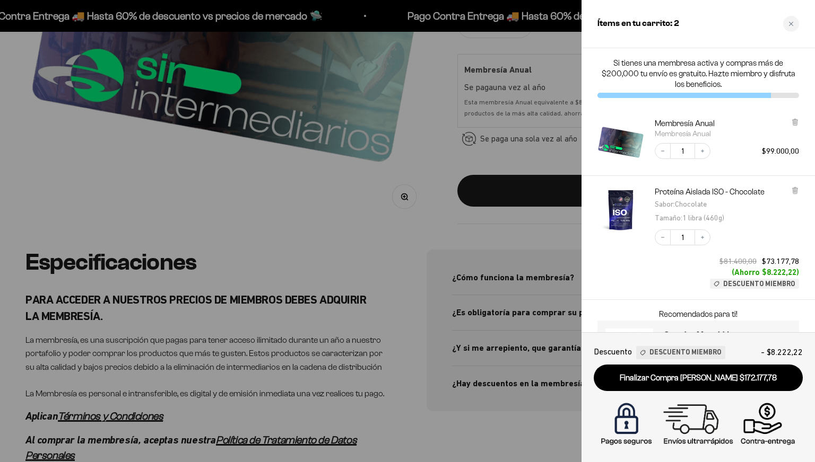
click at [435, 163] on div at bounding box center [407, 231] width 815 height 462
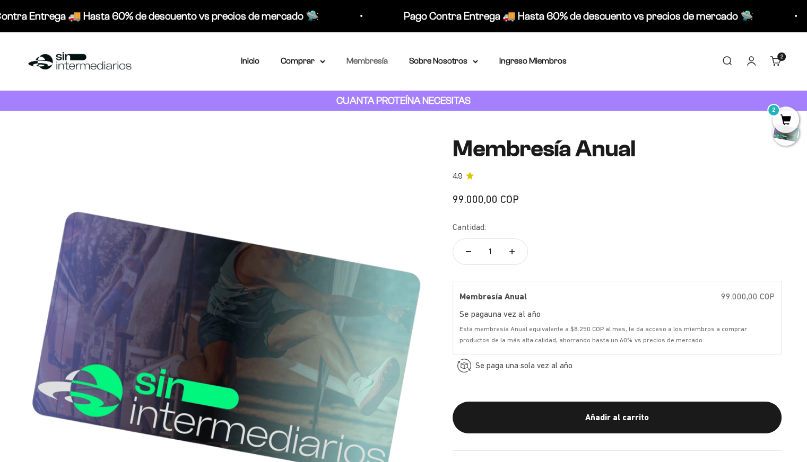
click at [366, 58] on link "Membresía" at bounding box center [366, 60] width 41 height 9
click at [431, 62] on summary "Sobre Nosotros" at bounding box center [443, 61] width 69 height 14
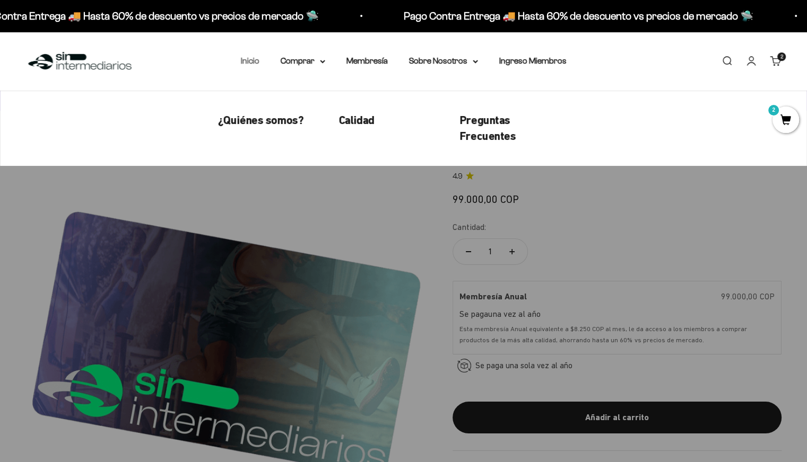
click at [256, 65] on link "Inicio" at bounding box center [250, 60] width 19 height 9
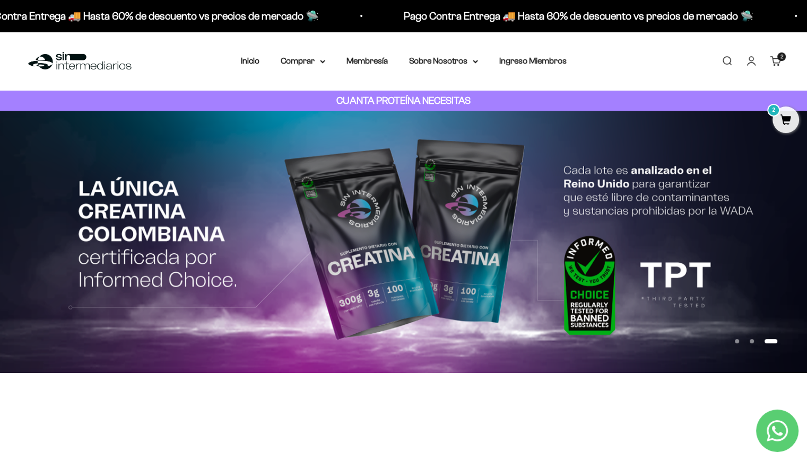
click at [775, 426] on icon "Contact us on WhatsApp" at bounding box center [776, 431] width 21 height 21
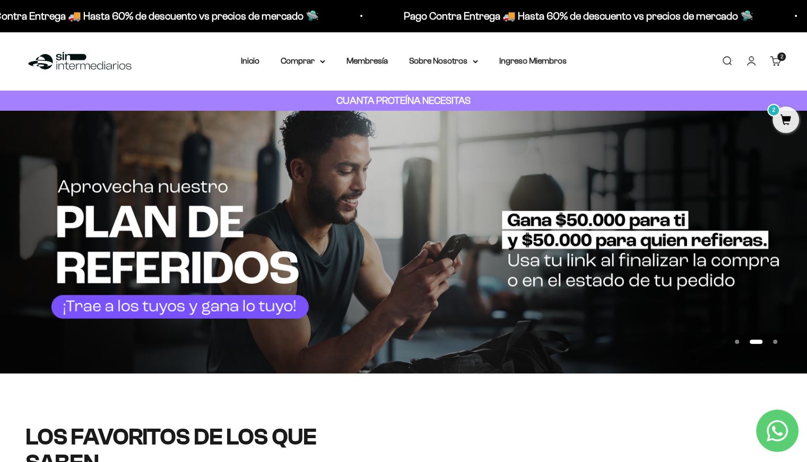
click at [785, 119] on span "2" at bounding box center [785, 120] width 27 height 27
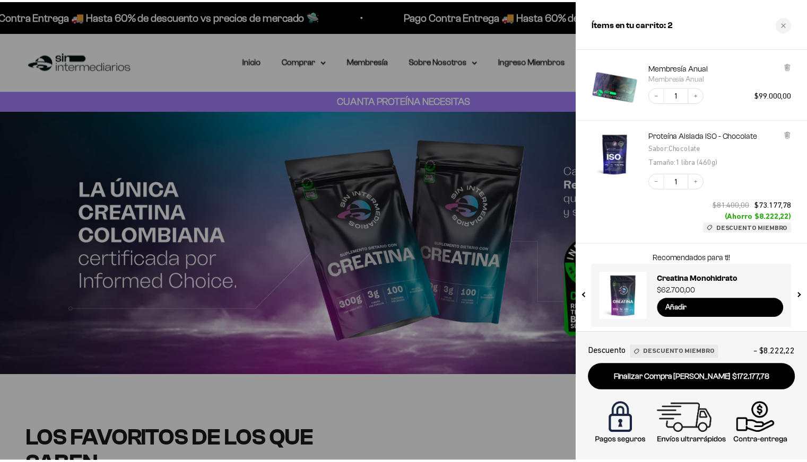
scroll to position [60, 0]
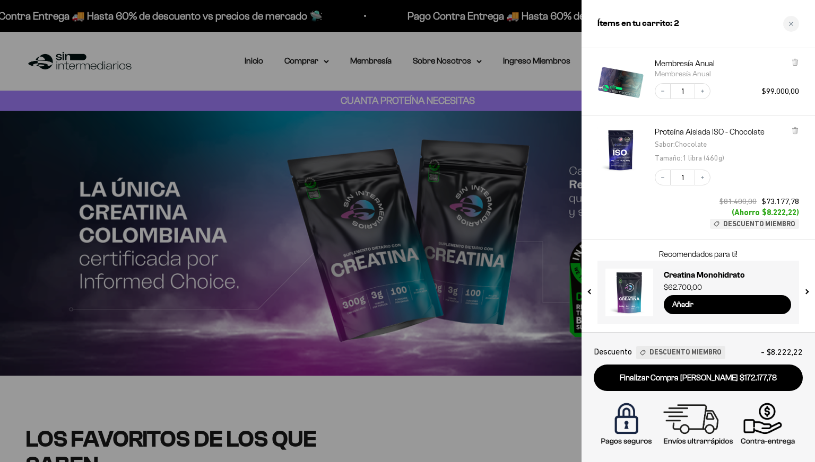
click at [203, 76] on div at bounding box center [407, 231] width 815 height 462
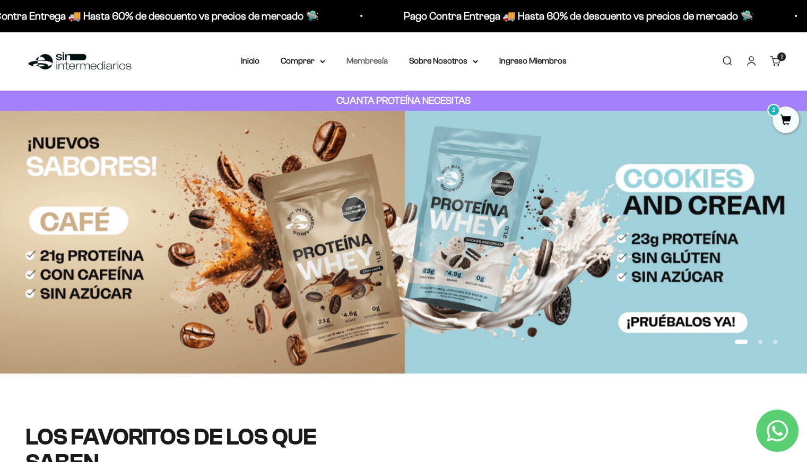
click at [363, 57] on link "Membresía" at bounding box center [366, 60] width 41 height 9
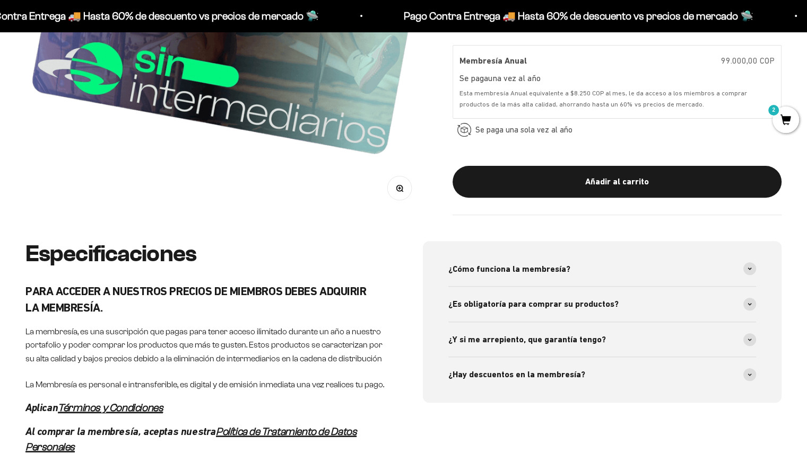
scroll to position [346, 0]
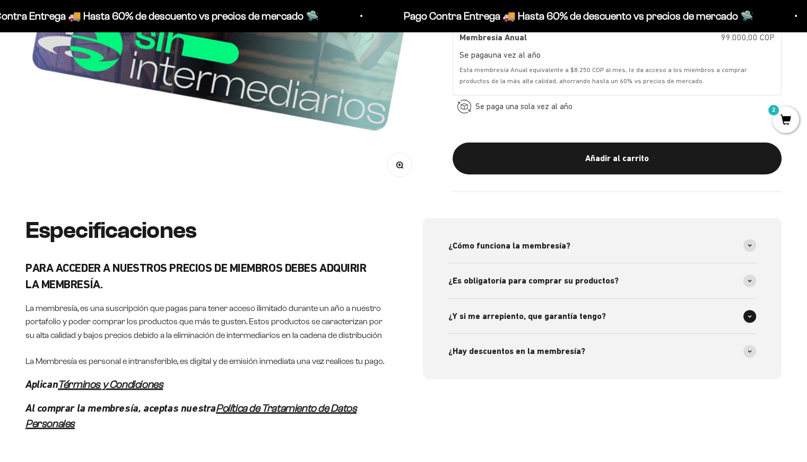
click at [482, 310] on span "¿Y si me arrepiento, que garantía tengo?" at bounding box center [527, 317] width 158 height 14
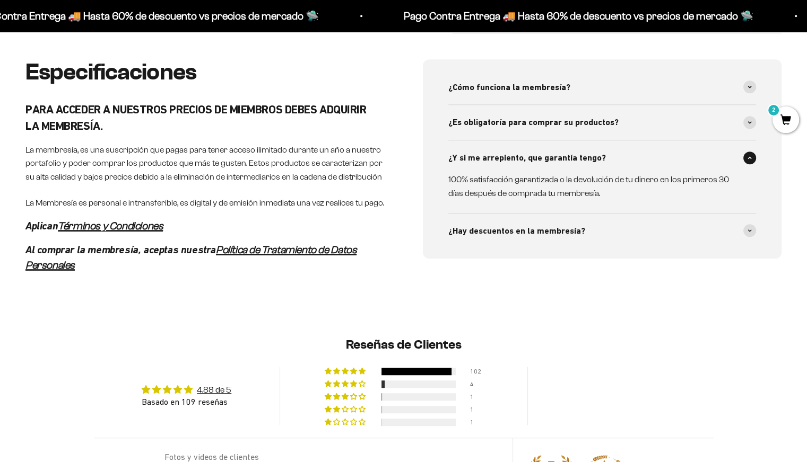
scroll to position [505, 0]
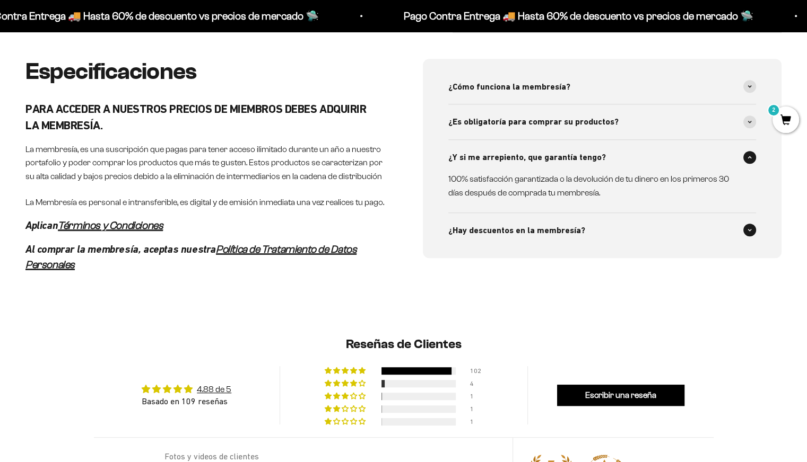
click at [515, 225] on span "¿Hay descuentos en la membresía?" at bounding box center [516, 231] width 137 height 14
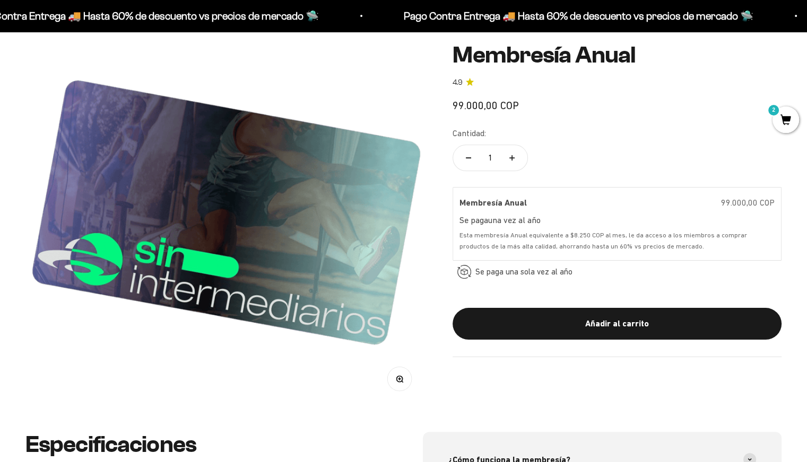
scroll to position [0, 0]
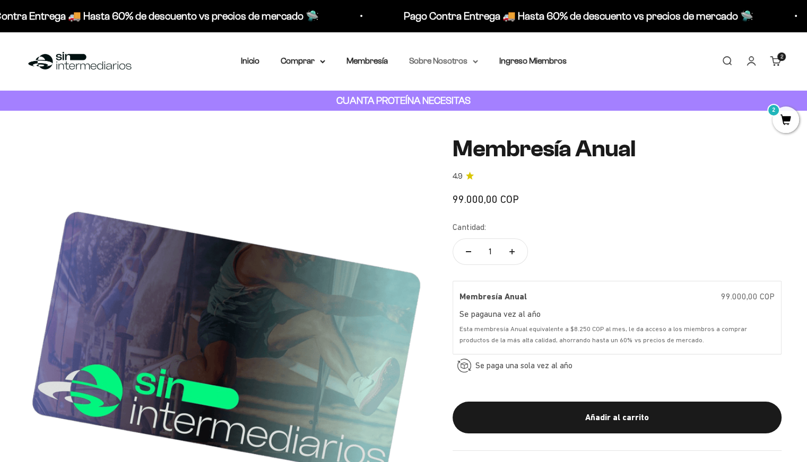
click at [443, 62] on summary "Sobre Nosotros" at bounding box center [443, 61] width 69 height 14
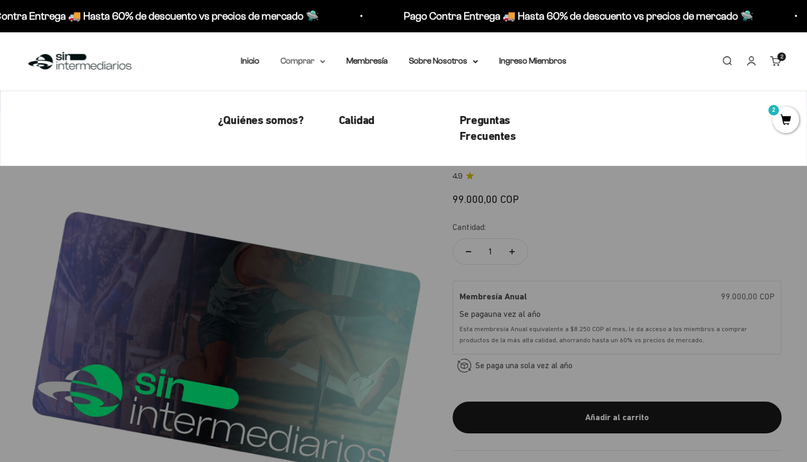
click at [312, 62] on summary "Comprar" at bounding box center [303, 61] width 45 height 14
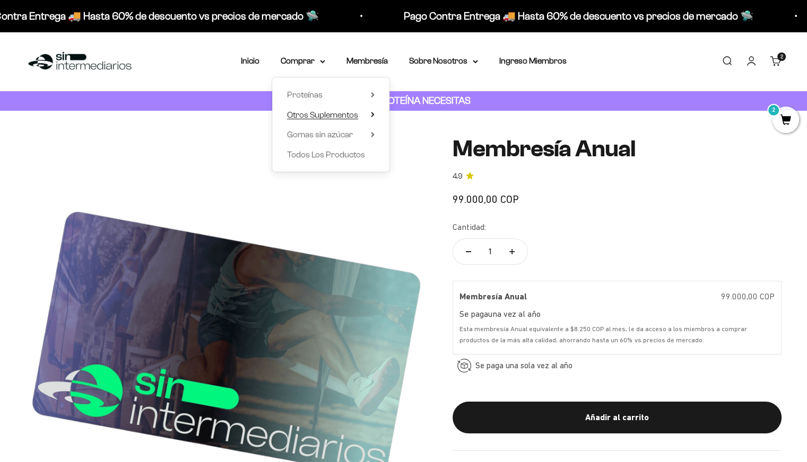
click at [314, 115] on span "Otros Suplementos" at bounding box center [322, 114] width 71 height 9
click at [316, 93] on span "Proteínas" at bounding box center [305, 94] width 36 height 9
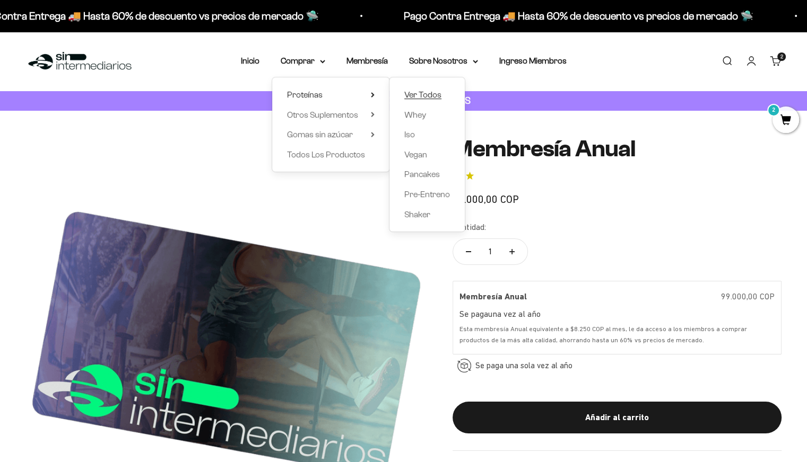
click at [424, 94] on span "Ver Todos" at bounding box center [422, 94] width 37 height 9
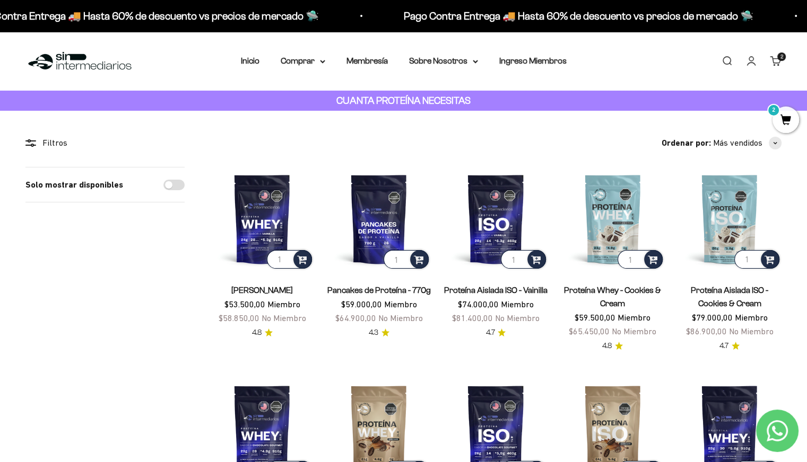
click at [750, 60] on link "Cuenta" at bounding box center [751, 61] width 12 height 12
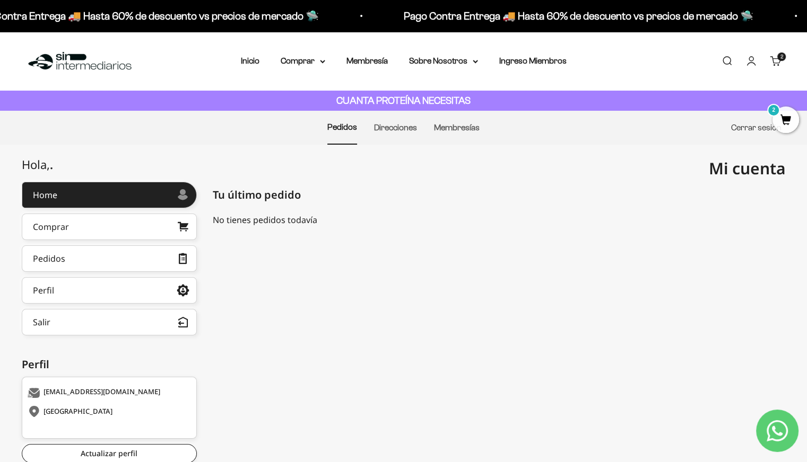
click at [739, 126] on link "Cerrar sesión" at bounding box center [756, 127] width 50 height 9
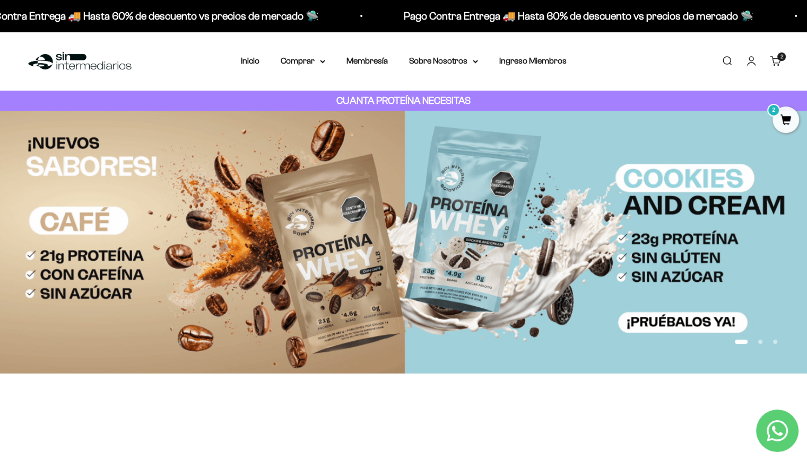
click at [749, 60] on link "Iniciar sesión" at bounding box center [751, 61] width 12 height 12
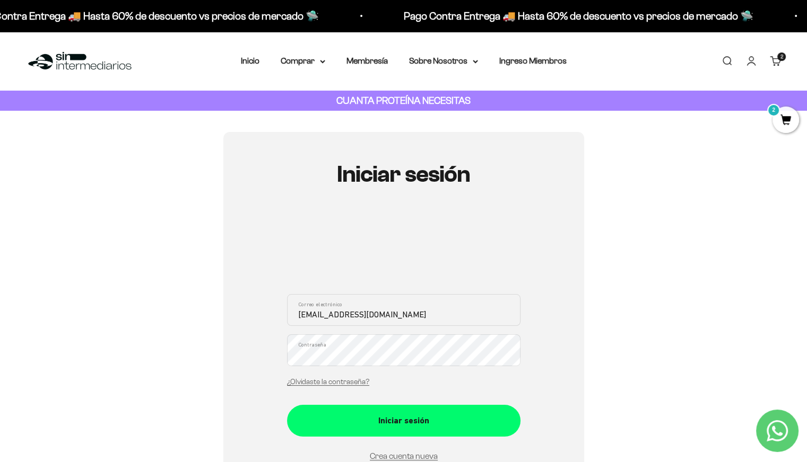
click at [387, 314] on input "[EMAIL_ADDRESS][DOMAIN_NAME]" at bounding box center [403, 310] width 233 height 32
type input "[EMAIL_ADDRESS][DOMAIN_NAME]"
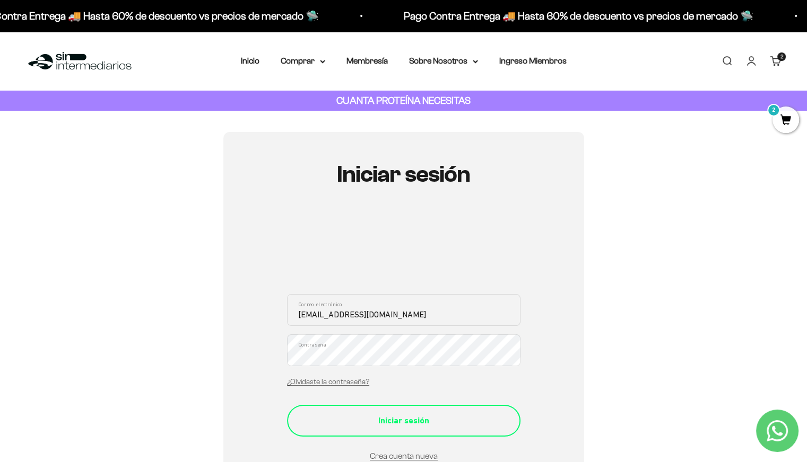
click at [401, 414] on div "Iniciar sesión" at bounding box center [403, 421] width 191 height 14
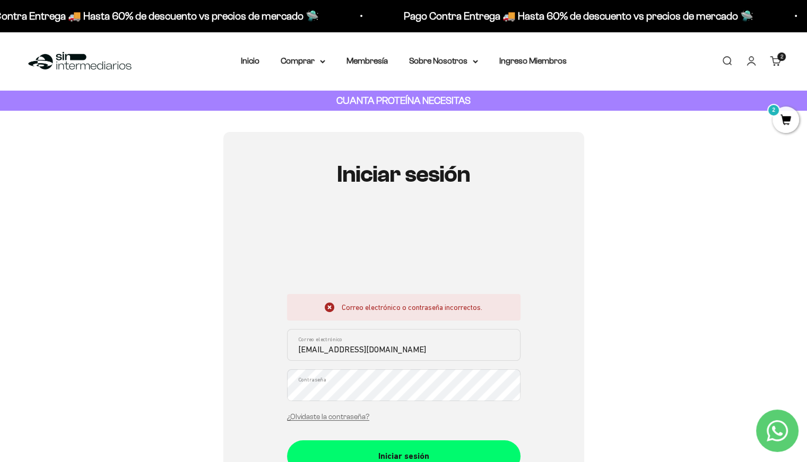
click at [350, 346] on input "ingeatle@gmail.com" at bounding box center [403, 345] width 233 height 32
type input "[EMAIL_ADDRESS][DOMAIN_NAME]"
click at [270, 398] on div "Iniciar sesión Correo electrónico o contraseña incorrectos. aarinconb@gmail.com…" at bounding box center [403, 354] width 361 height 444
click at [562, 390] on div "Iniciar sesión Correo electrónico o contraseña incorrectos. aarinconb@gmail.com…" at bounding box center [403, 354] width 361 height 444
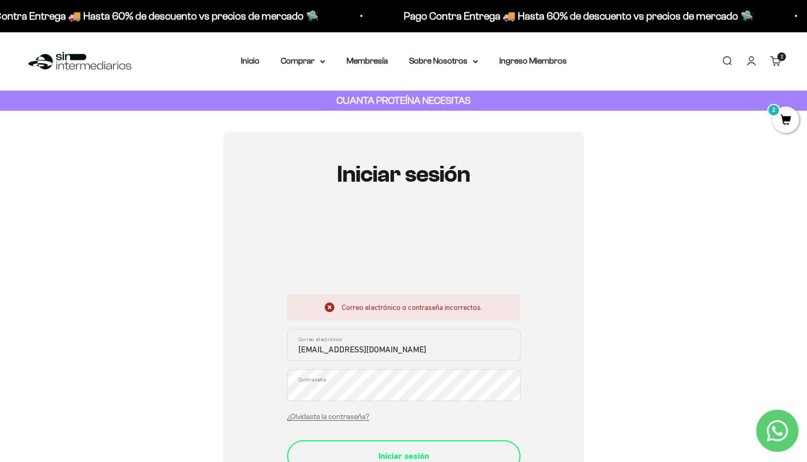
click at [418, 448] on button "Iniciar sesión" at bounding box center [403, 457] width 233 height 32
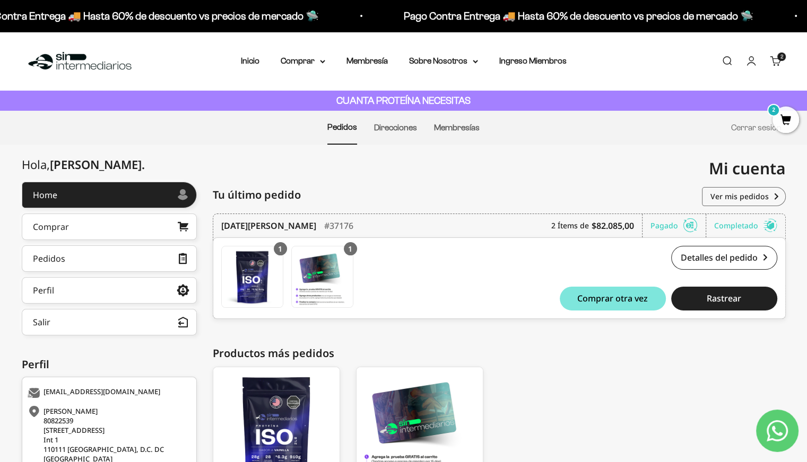
scroll to position [115, 0]
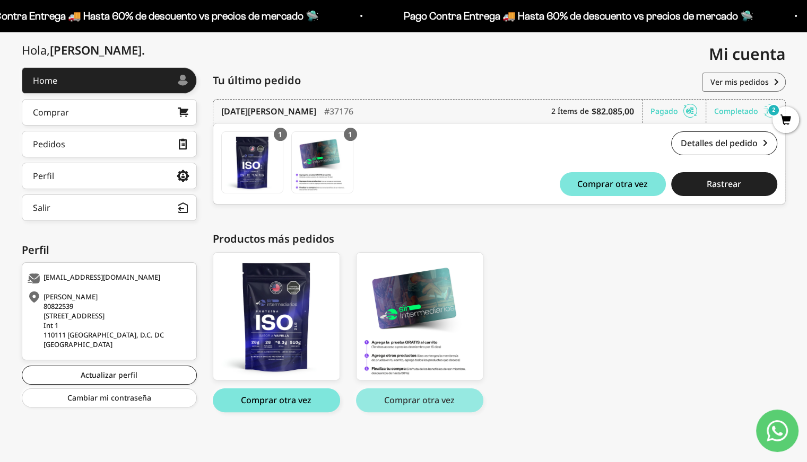
click at [417, 404] on button "Comprar otra vez" at bounding box center [419, 401] width 127 height 24
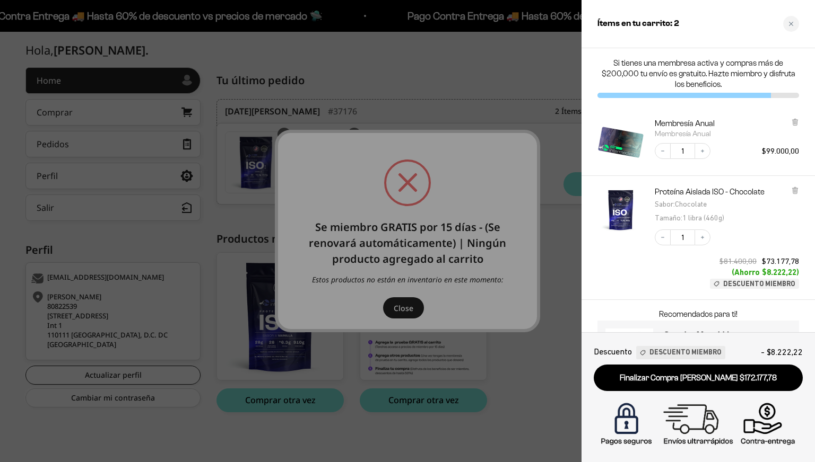
click at [403, 310] on div at bounding box center [407, 231] width 815 height 462
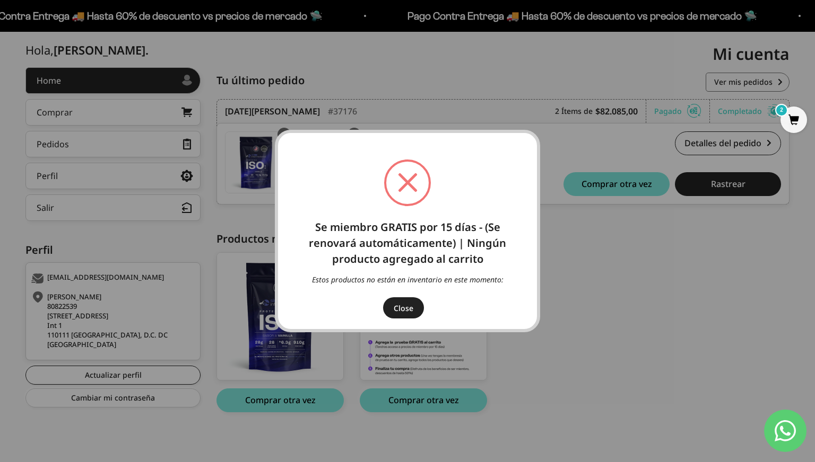
click at [399, 308] on button "Close" at bounding box center [403, 308] width 41 height 21
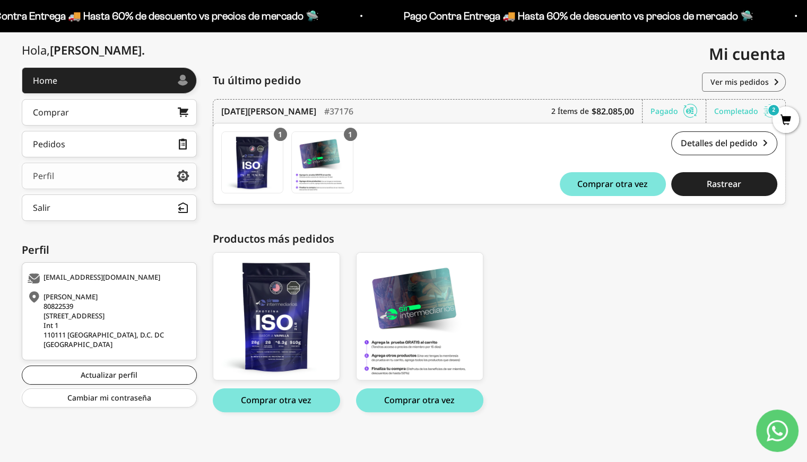
click at [81, 170] on link "Perfil" at bounding box center [109, 176] width 175 height 27
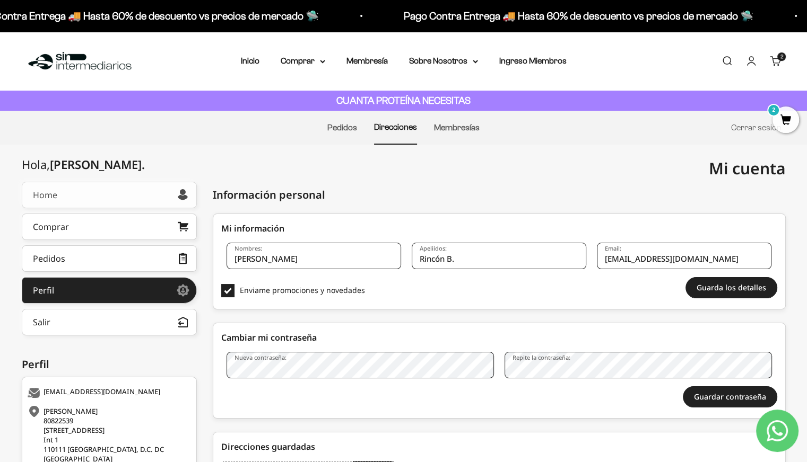
click at [124, 202] on link "Home" at bounding box center [109, 195] width 175 height 27
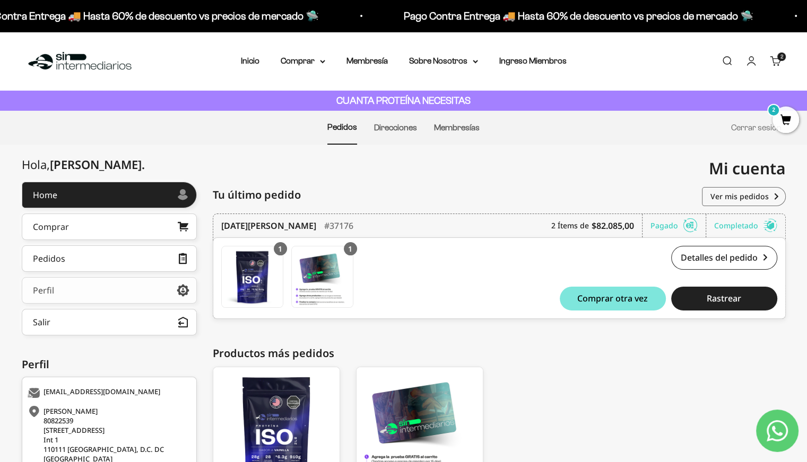
click at [62, 288] on link "Perfil" at bounding box center [109, 290] width 175 height 27
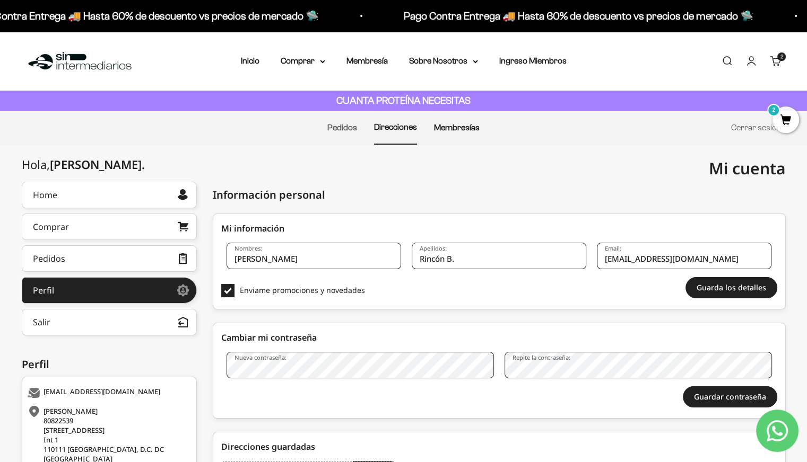
click at [461, 127] on link "Membresías" at bounding box center [457, 127] width 46 height 9
click at [340, 125] on link "Pedidos" at bounding box center [342, 127] width 30 height 9
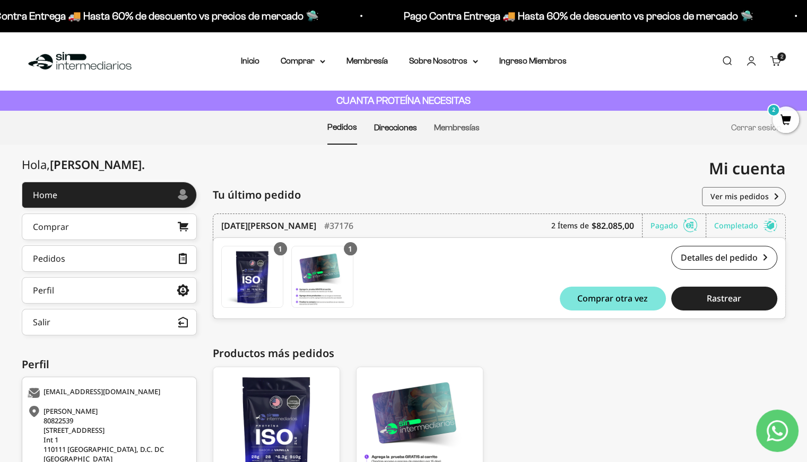
click at [394, 126] on link "Direcciones" at bounding box center [395, 127] width 43 height 9
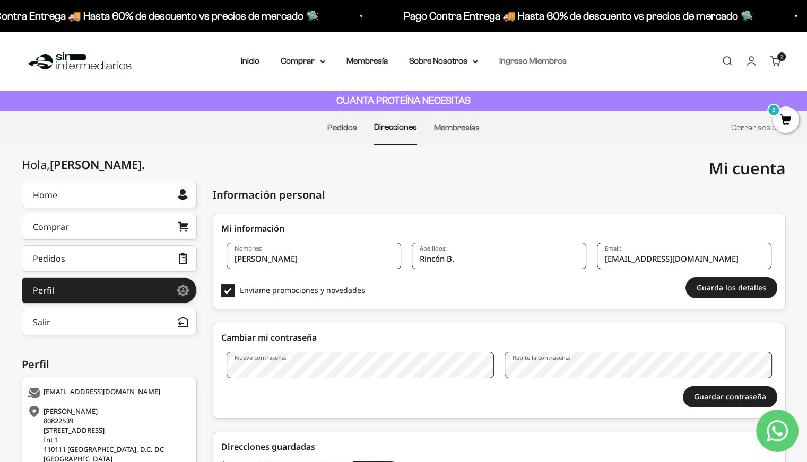
click at [541, 60] on link "Ingreso Miembros" at bounding box center [532, 60] width 67 height 9
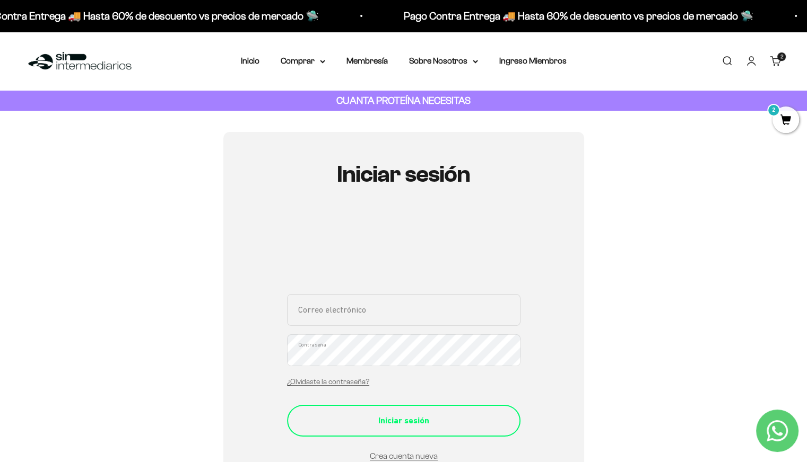
type input "[EMAIL_ADDRESS][DOMAIN_NAME]"
click at [382, 417] on div "Iniciar sesión" at bounding box center [403, 421] width 191 height 14
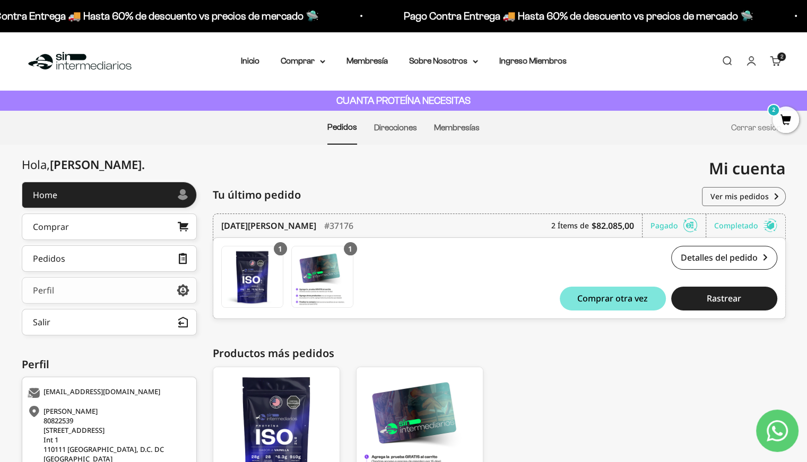
click at [135, 292] on link "Perfil" at bounding box center [109, 290] width 175 height 27
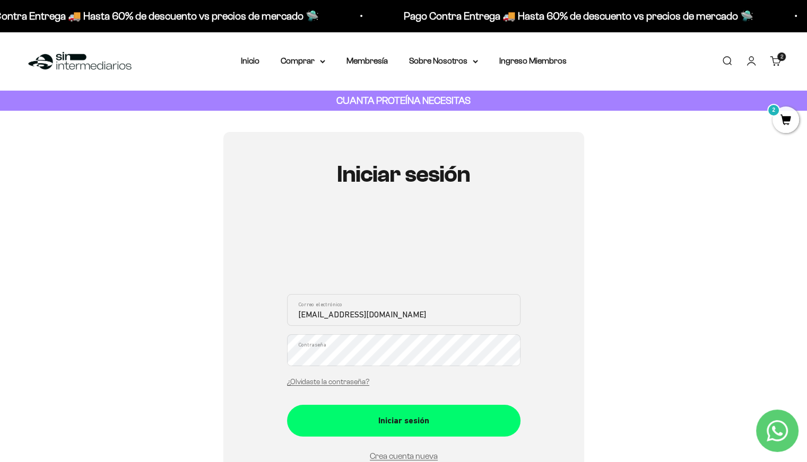
click at [379, 316] on input "aarinconb@gmail.com" at bounding box center [403, 310] width 233 height 32
type input "[EMAIL_ADDRESS][DOMAIN_NAME]"
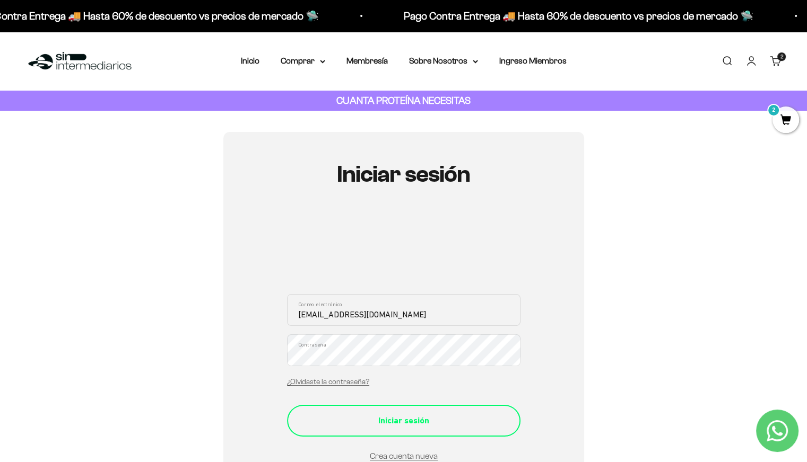
click at [423, 419] on div "Iniciar sesión" at bounding box center [403, 421] width 191 height 14
